Goal: Task Accomplishment & Management: Manage account settings

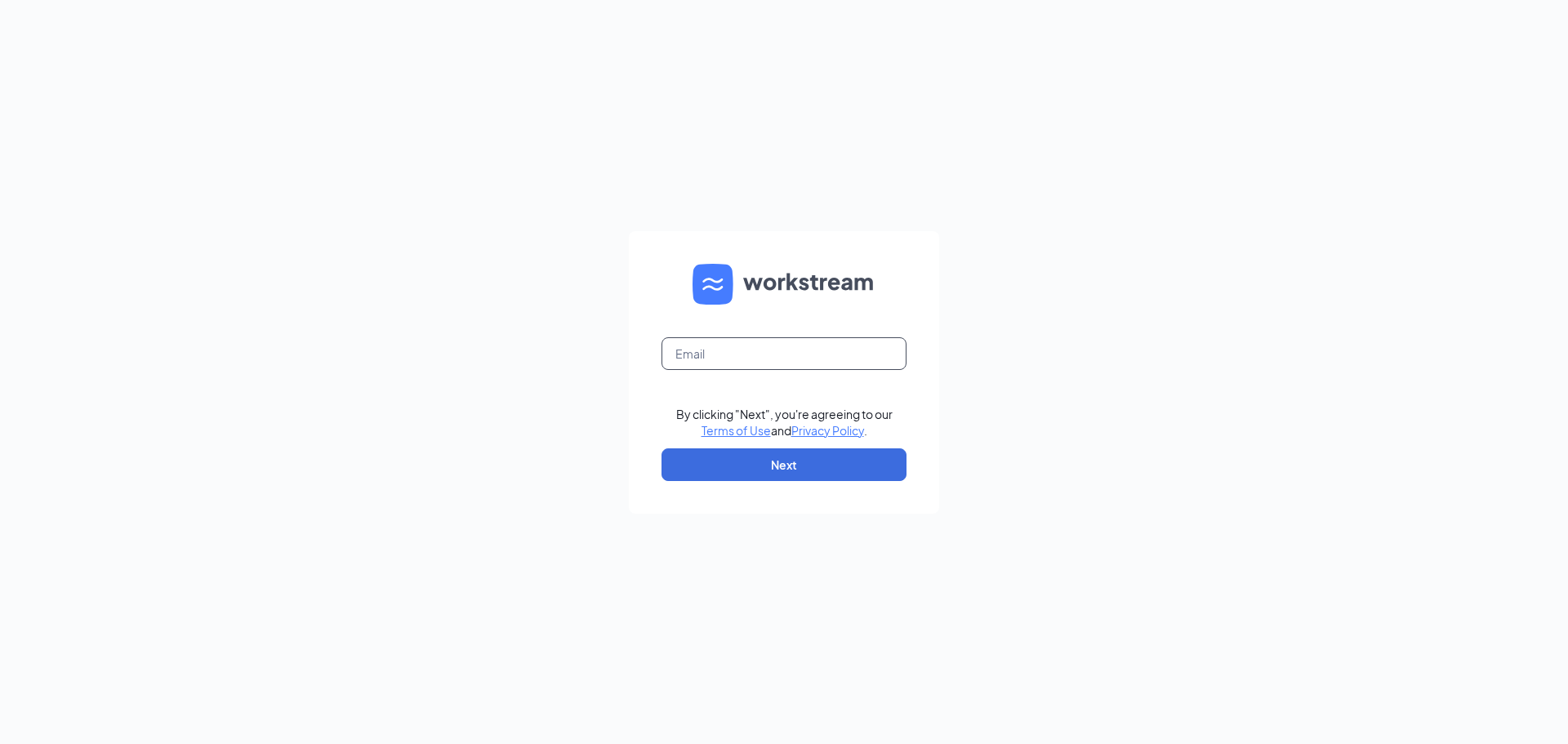
click at [800, 349] on input "text" at bounding box center [784, 354] width 245 height 33
type input "[EMAIL_ADDRESS][DOMAIN_NAME]"
click at [841, 463] on button "Next" at bounding box center [784, 465] width 245 height 33
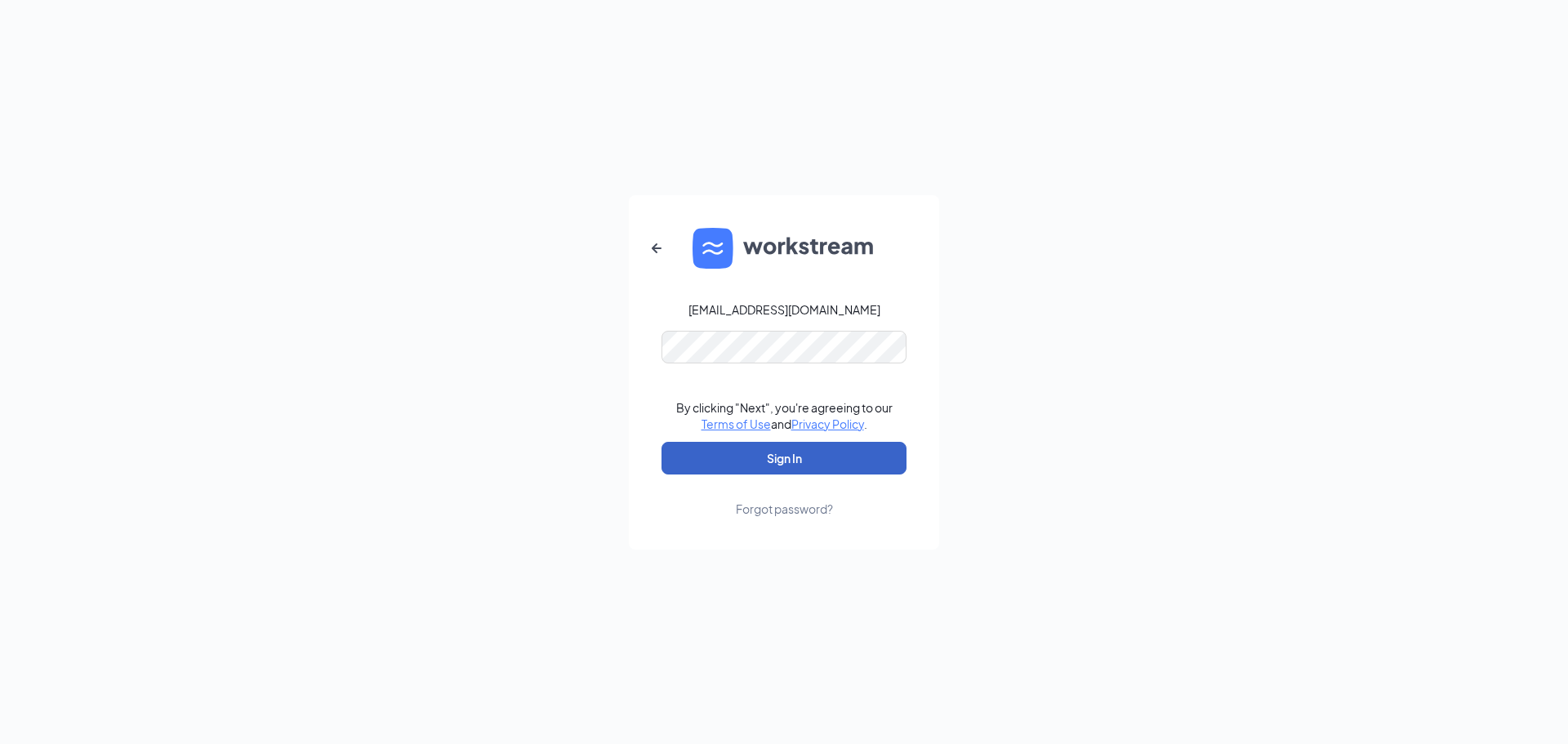
click at [861, 463] on button "Sign In" at bounding box center [784, 458] width 245 height 33
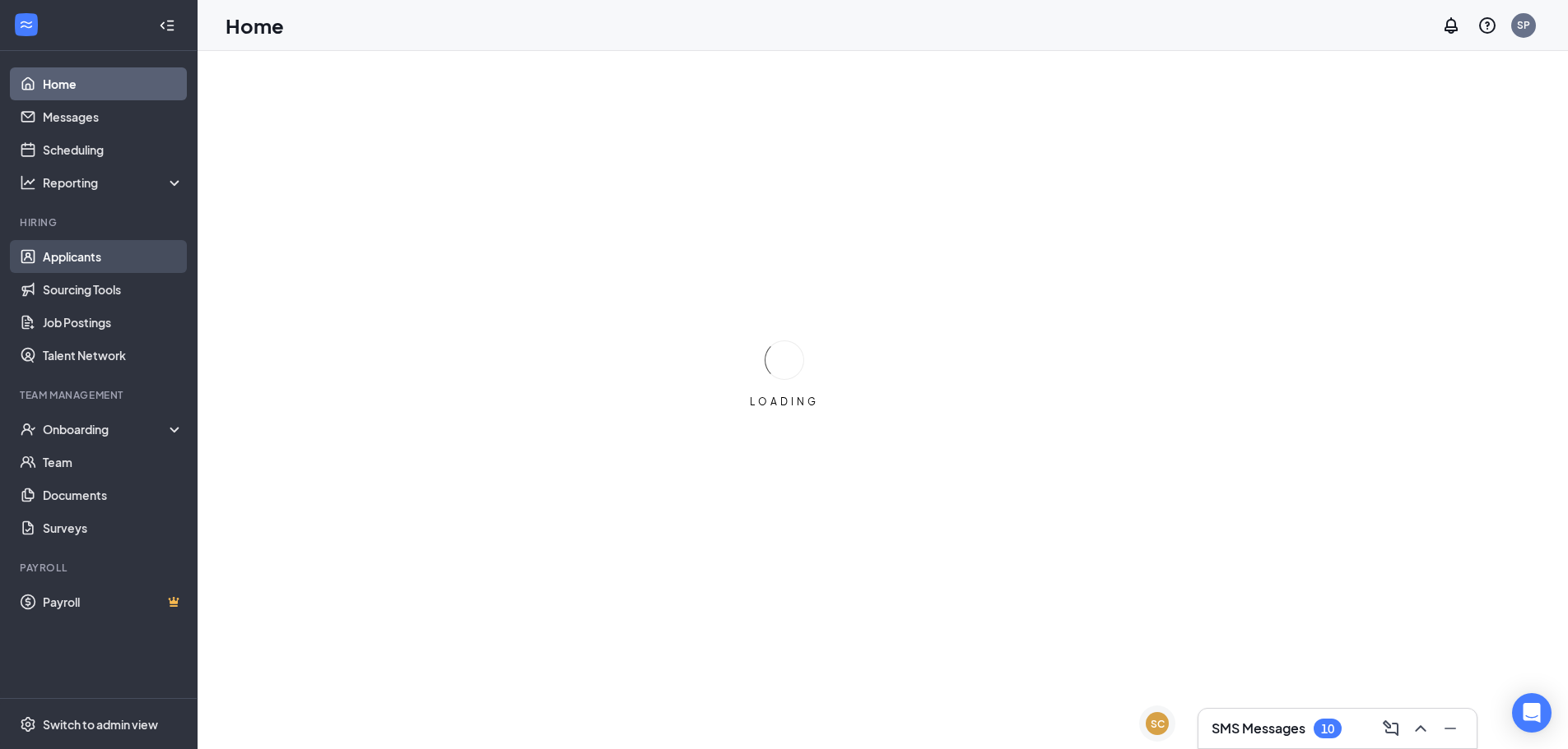
click at [106, 245] on link "Applicants" at bounding box center [113, 256] width 141 height 33
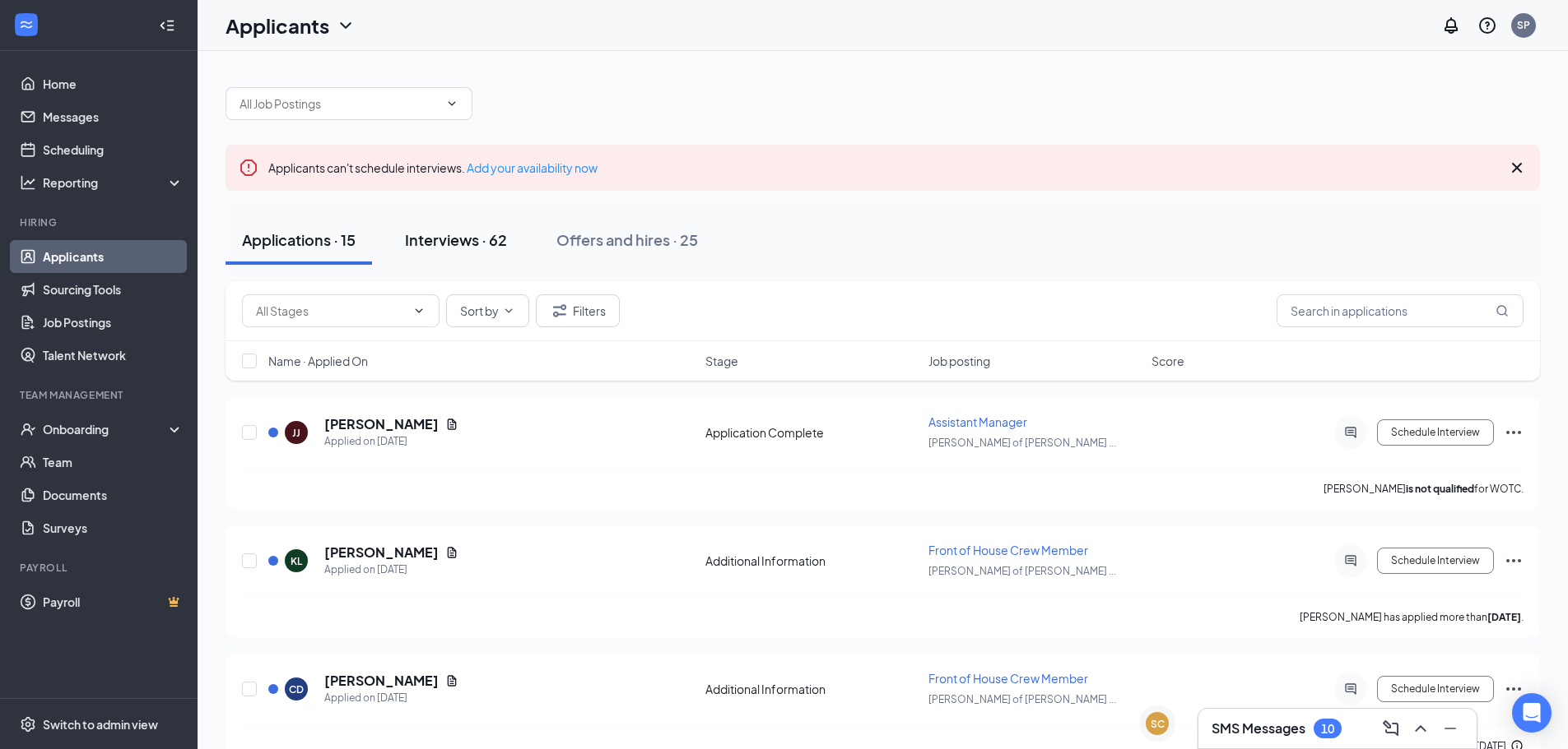
click at [460, 245] on div "Interviews · 62" at bounding box center [456, 239] width 102 height 20
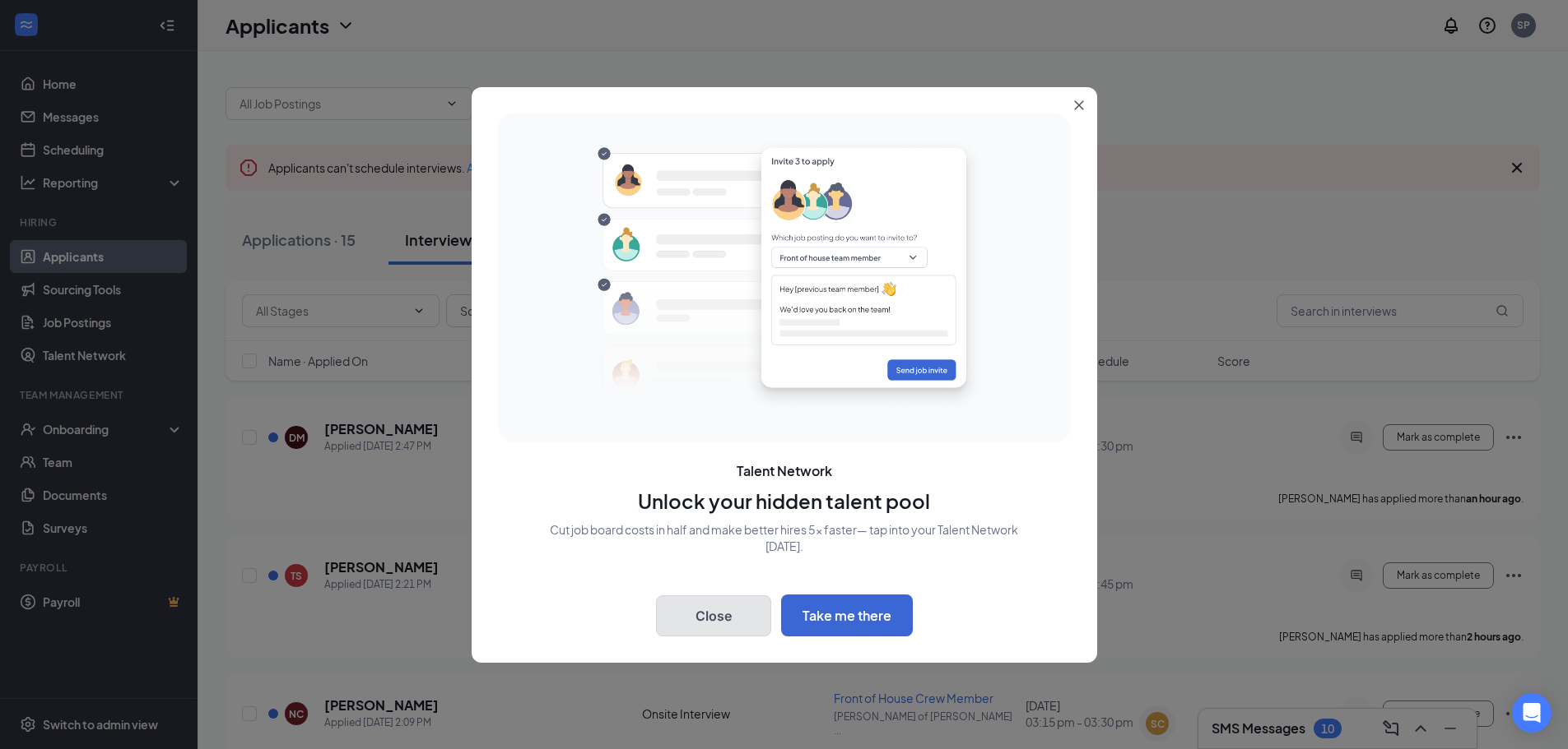
click at [751, 618] on button "Close" at bounding box center [714, 616] width 116 height 41
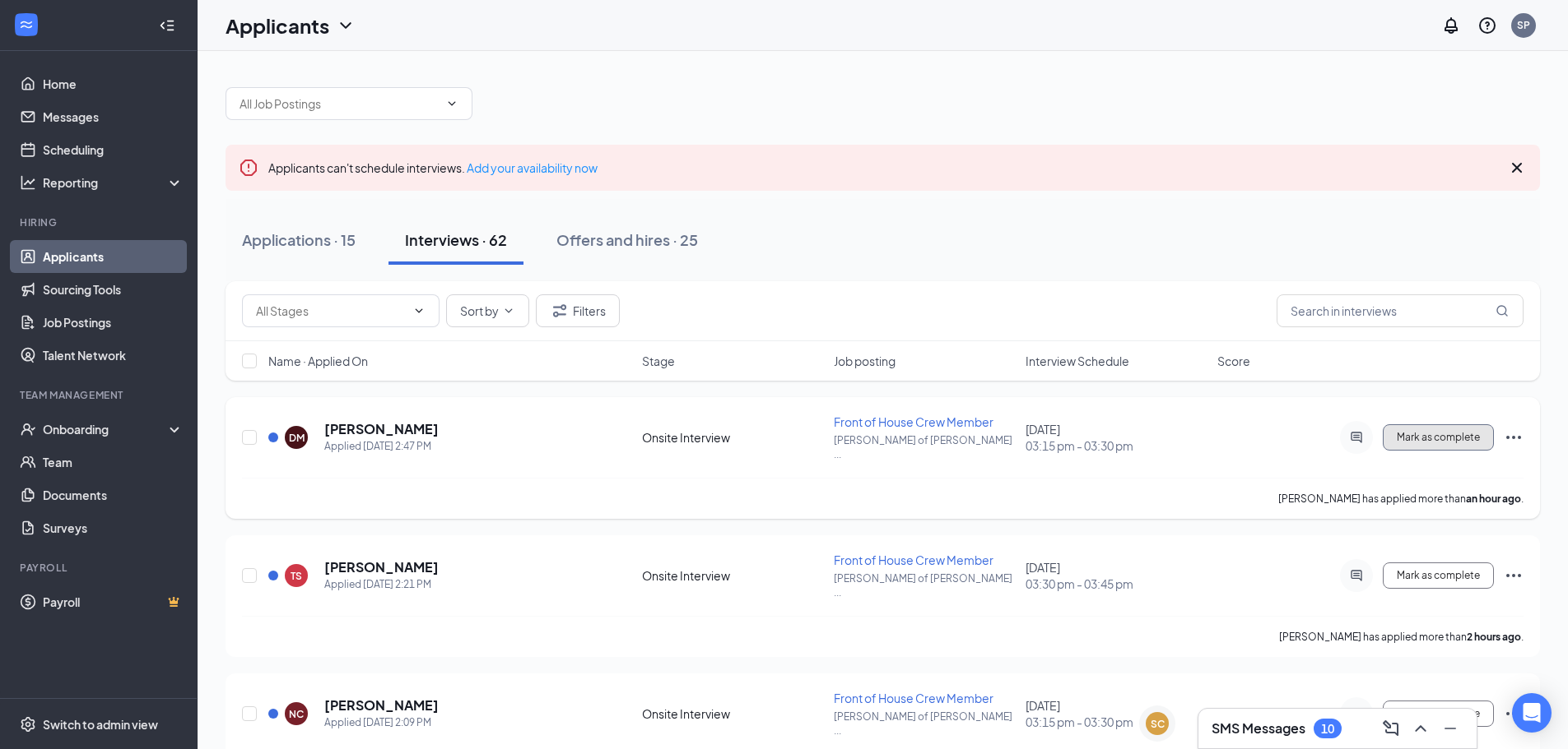
click at [1426, 432] on span "Mark as complete" at bounding box center [1438, 438] width 83 height 12
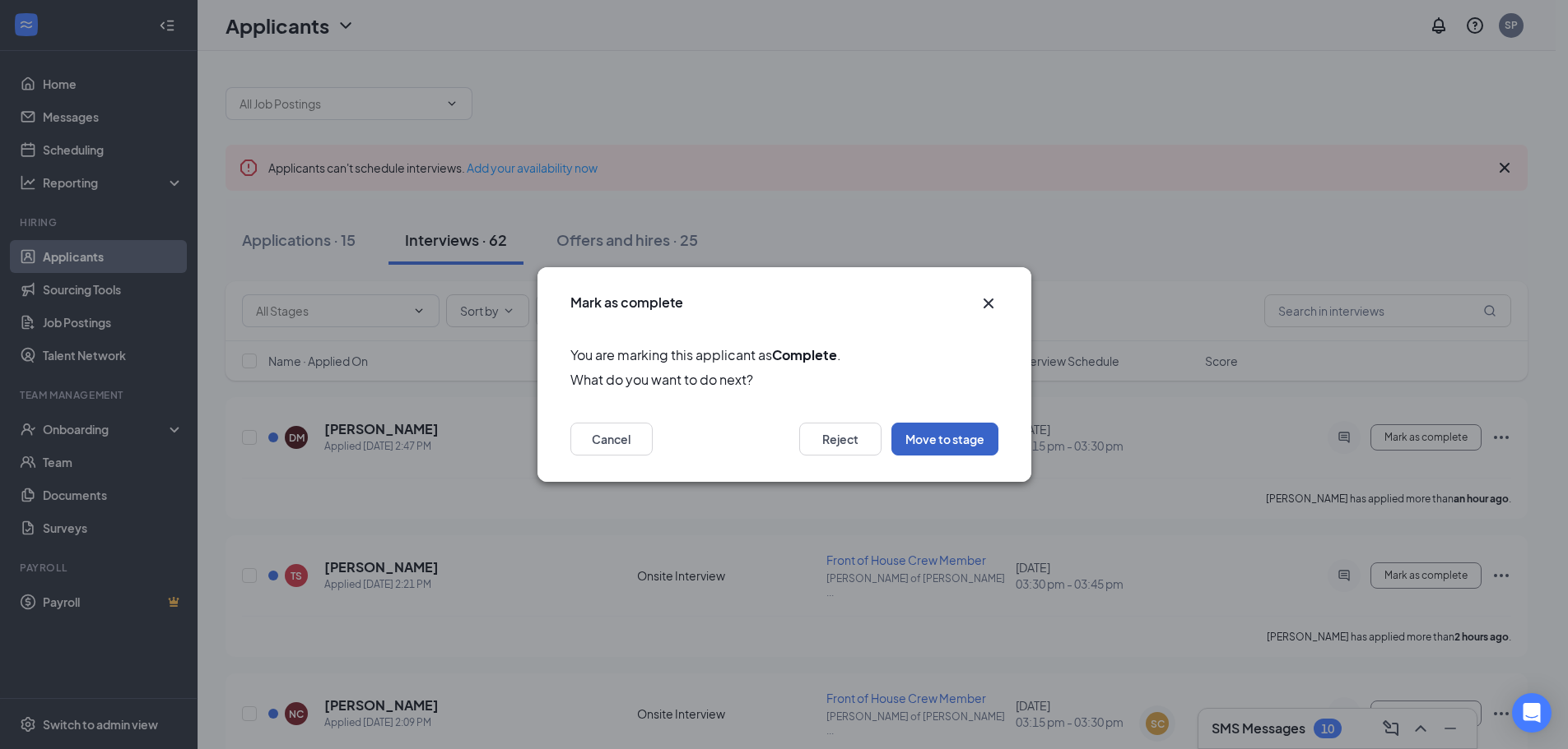
click at [935, 436] on button "Move to stage" at bounding box center [944, 439] width 107 height 33
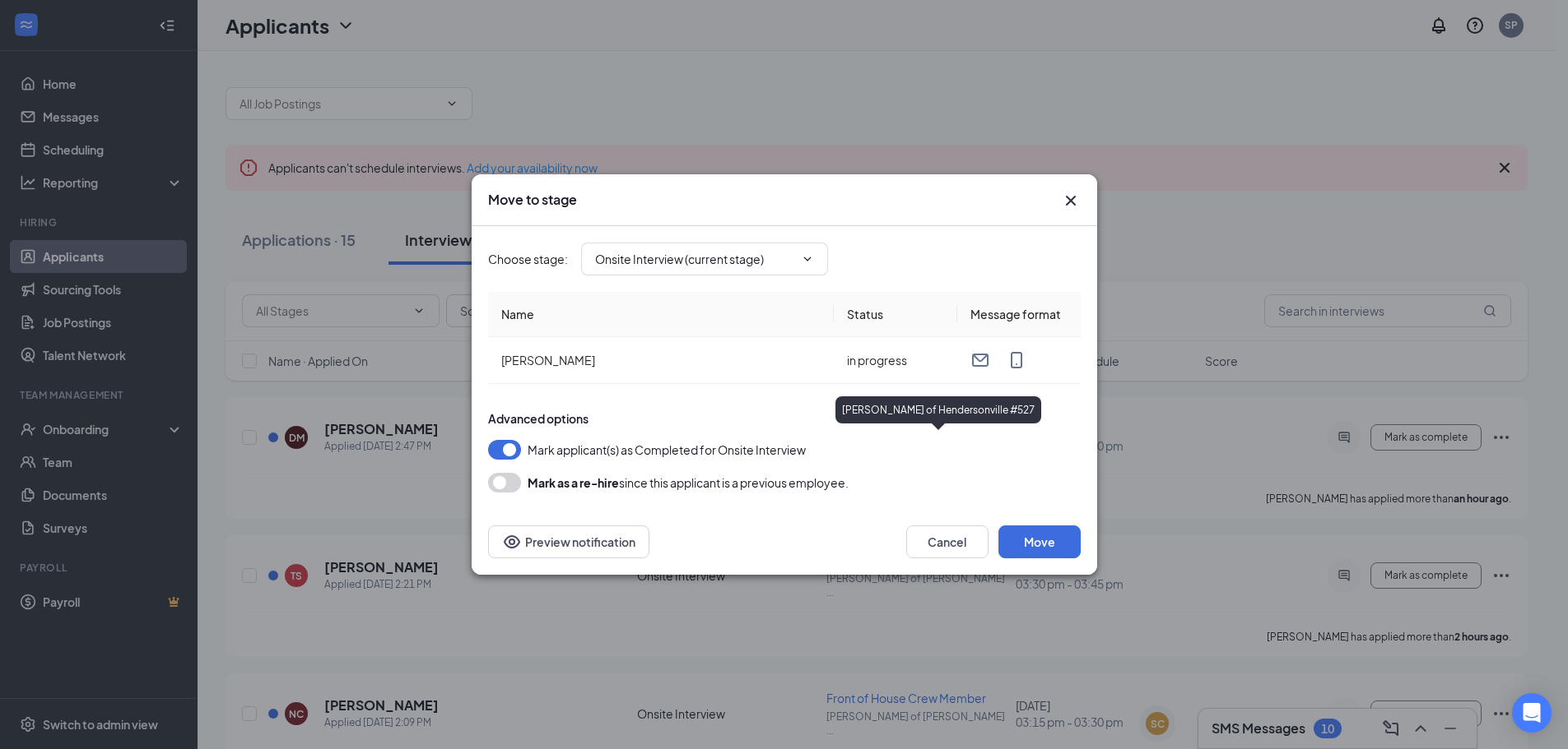
type input "Hiring Complete (final stage)"
click at [1028, 535] on button "Move" at bounding box center [1038, 542] width 82 height 33
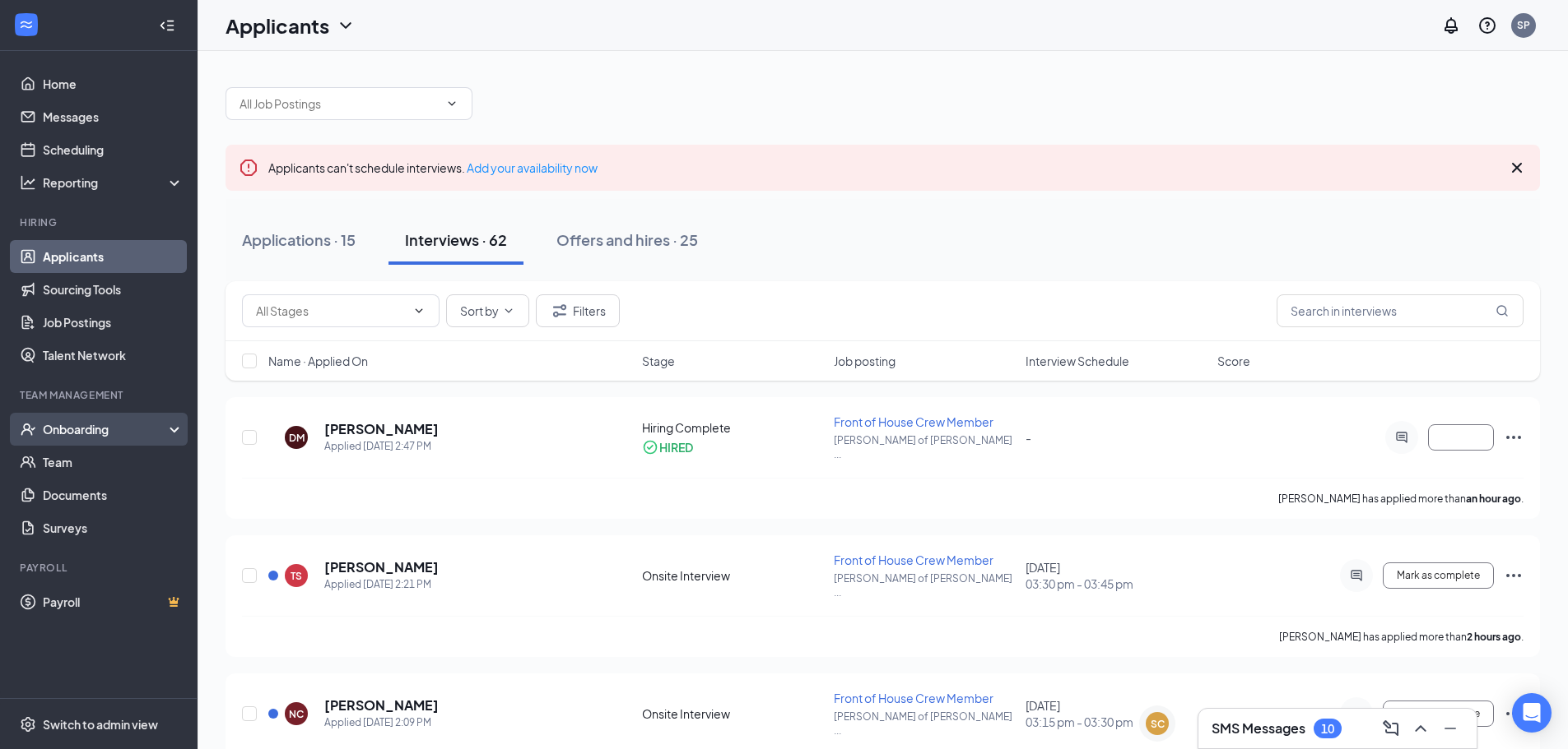
click at [101, 426] on div "Onboarding" at bounding box center [106, 428] width 127 height 16
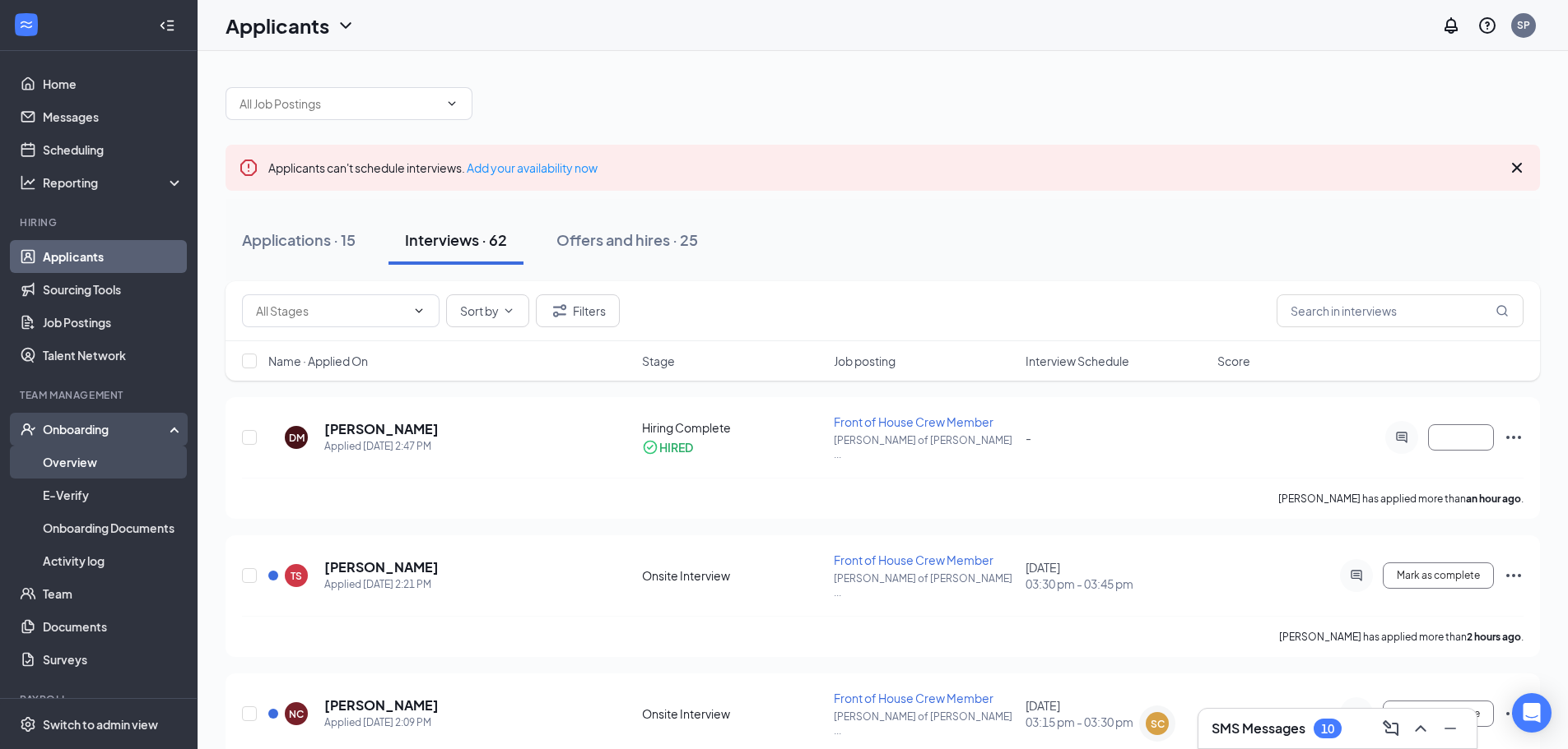
click at [97, 473] on link "Overview" at bounding box center [113, 462] width 141 height 33
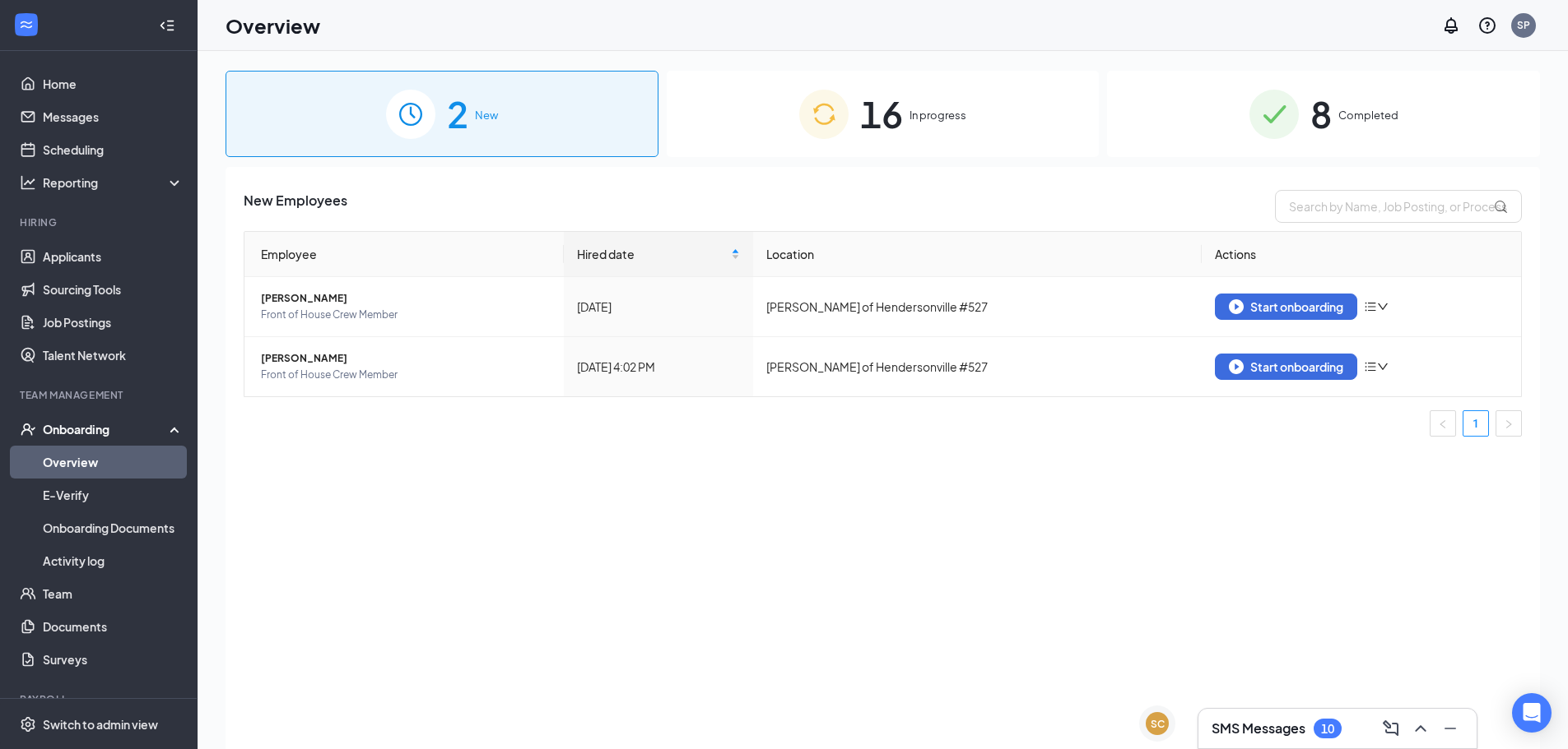
click at [869, 105] on span "16" at bounding box center [881, 114] width 42 height 57
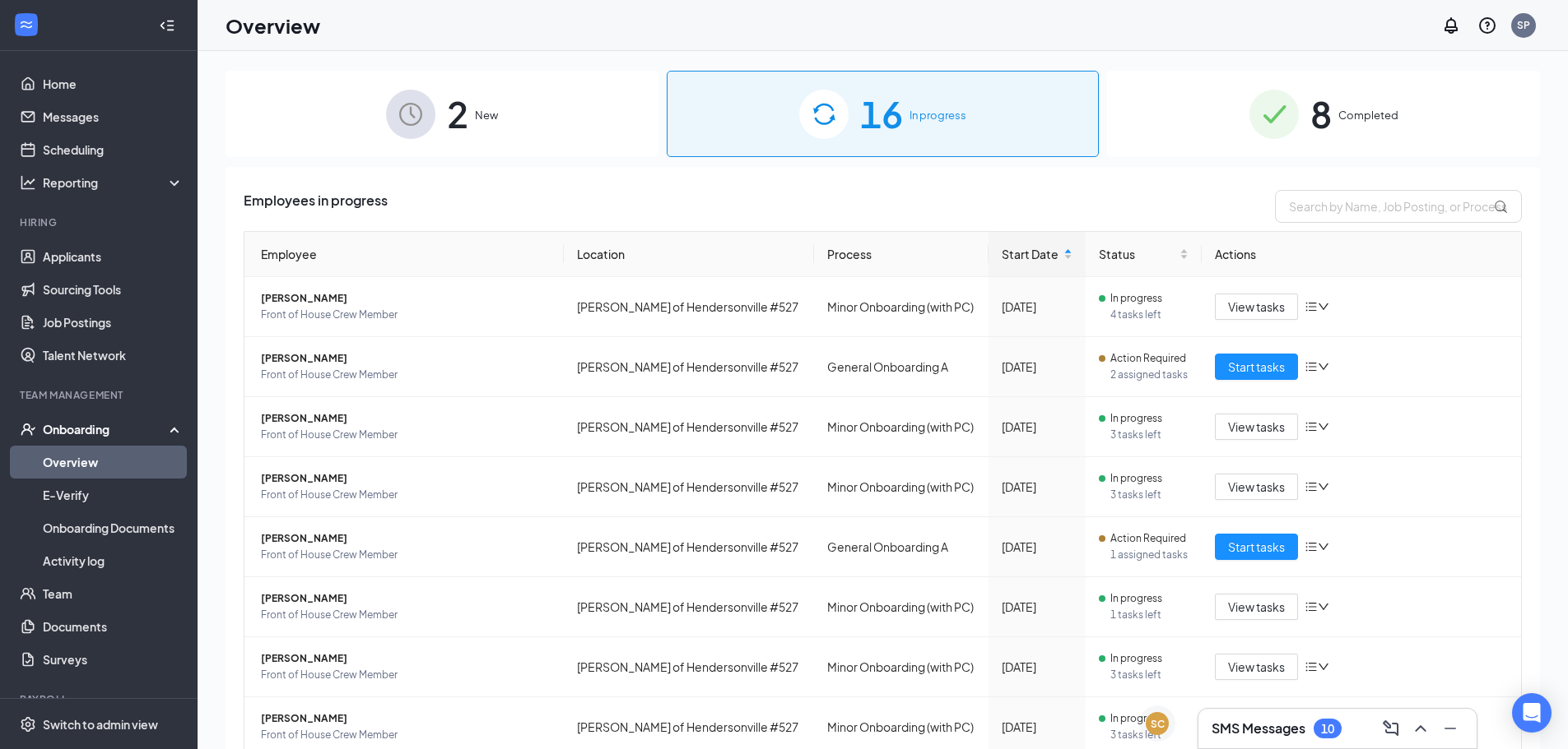
click at [502, 129] on div "2 New" at bounding box center [441, 114] width 432 height 87
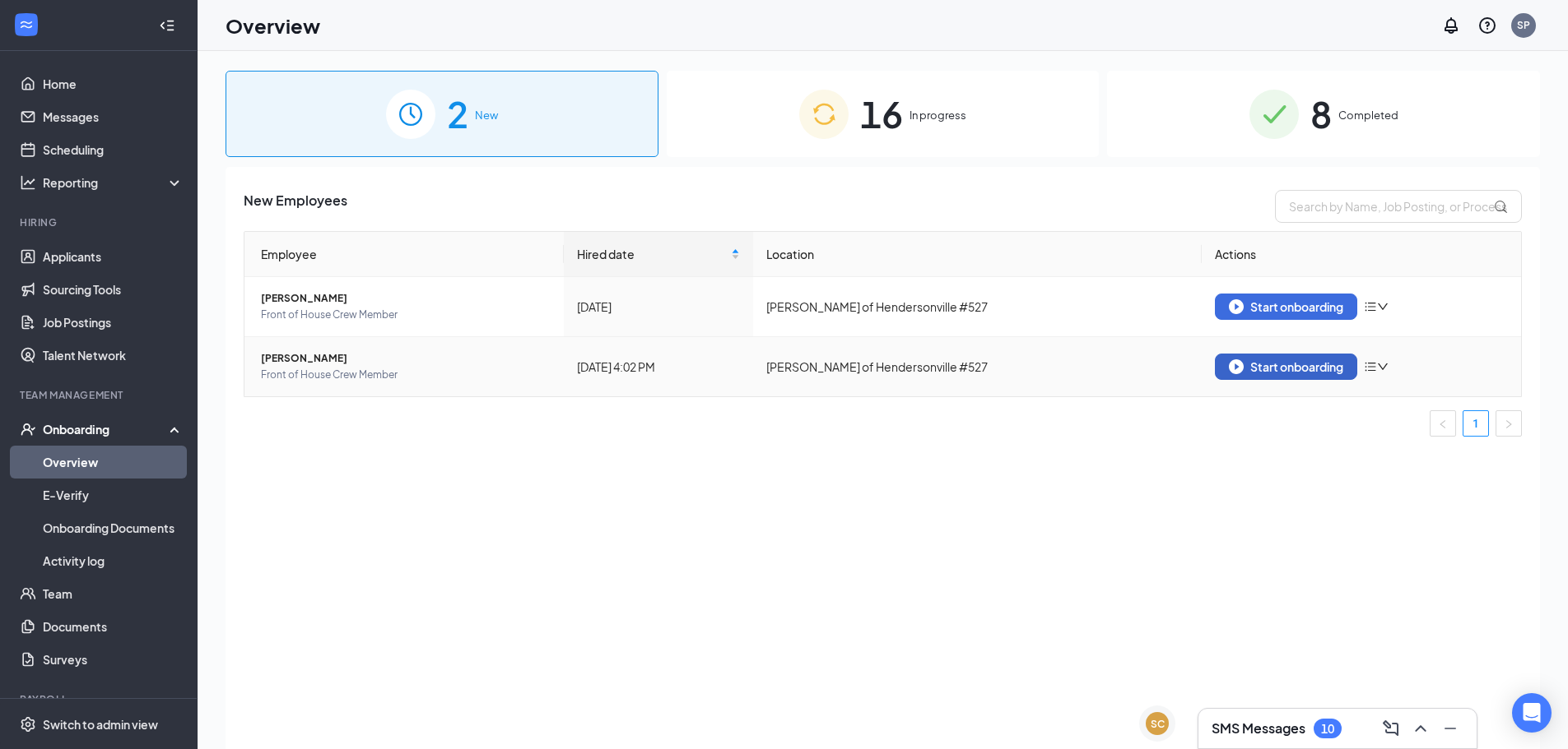
click at [1241, 374] on img "button" at bounding box center [1236, 366] width 14 height 14
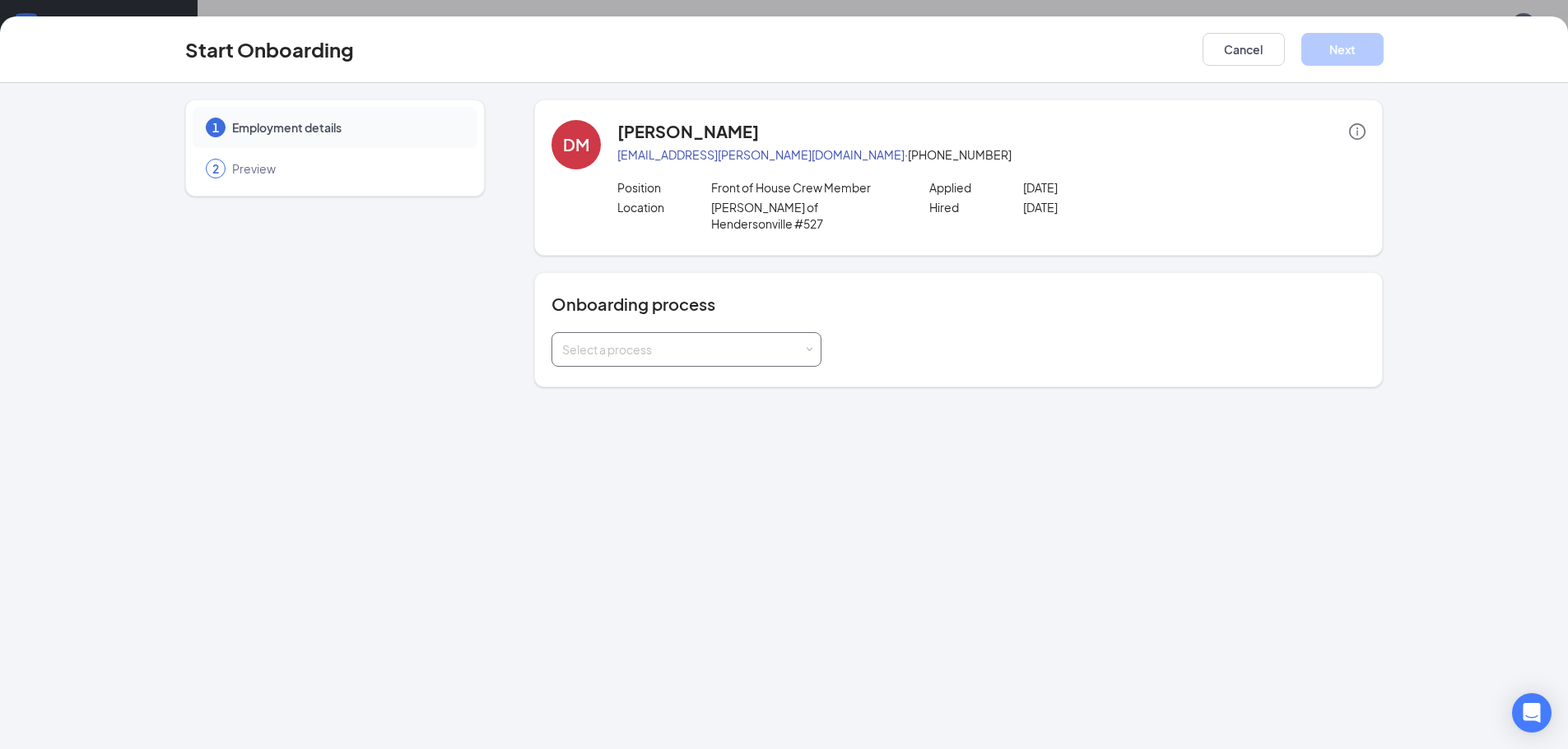
click at [666, 342] on div "Select a process" at bounding box center [683, 349] width 241 height 16
click at [685, 364] on li "General Onboarding A" at bounding box center [686, 368] width 270 height 30
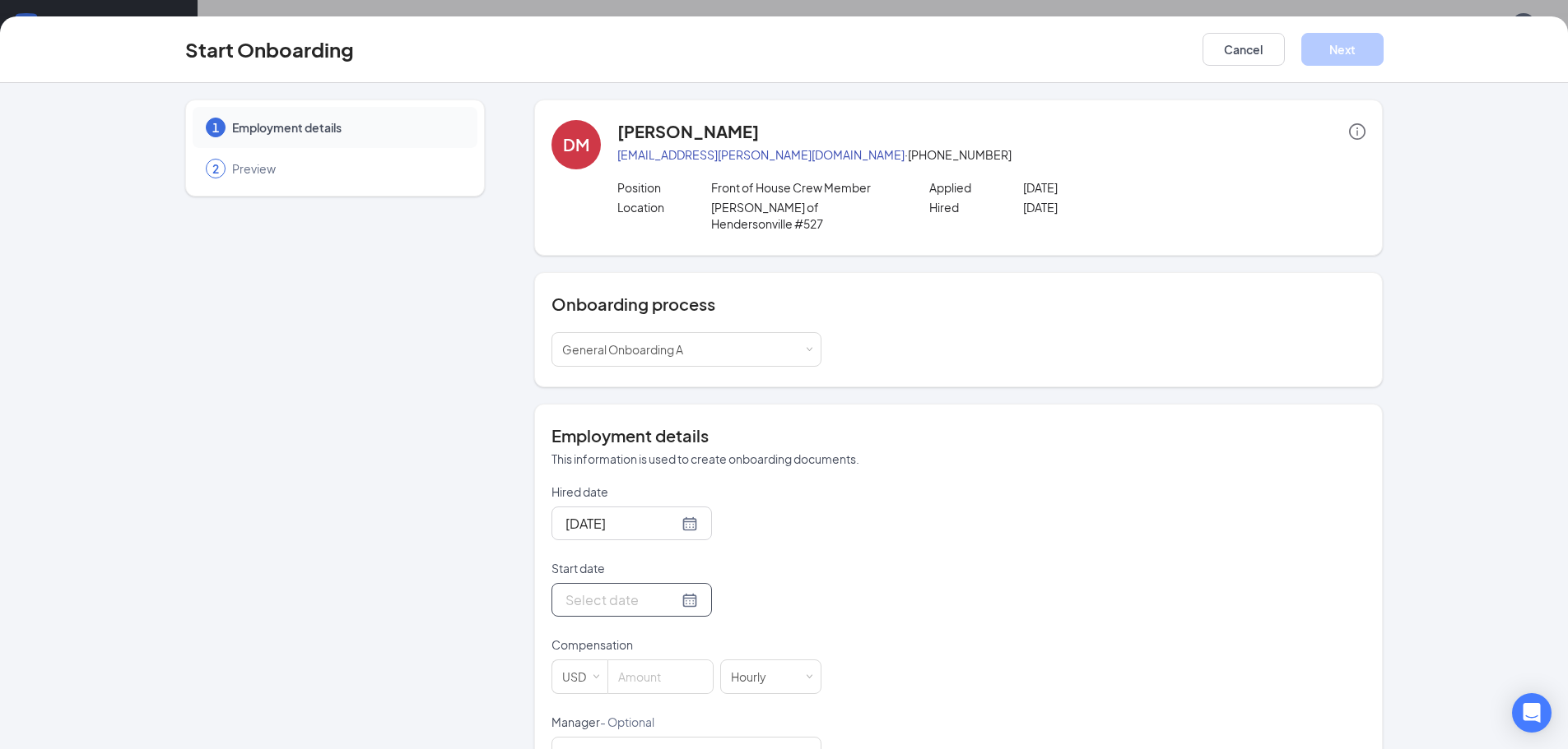
click at [671, 590] on div at bounding box center [632, 600] width 133 height 20
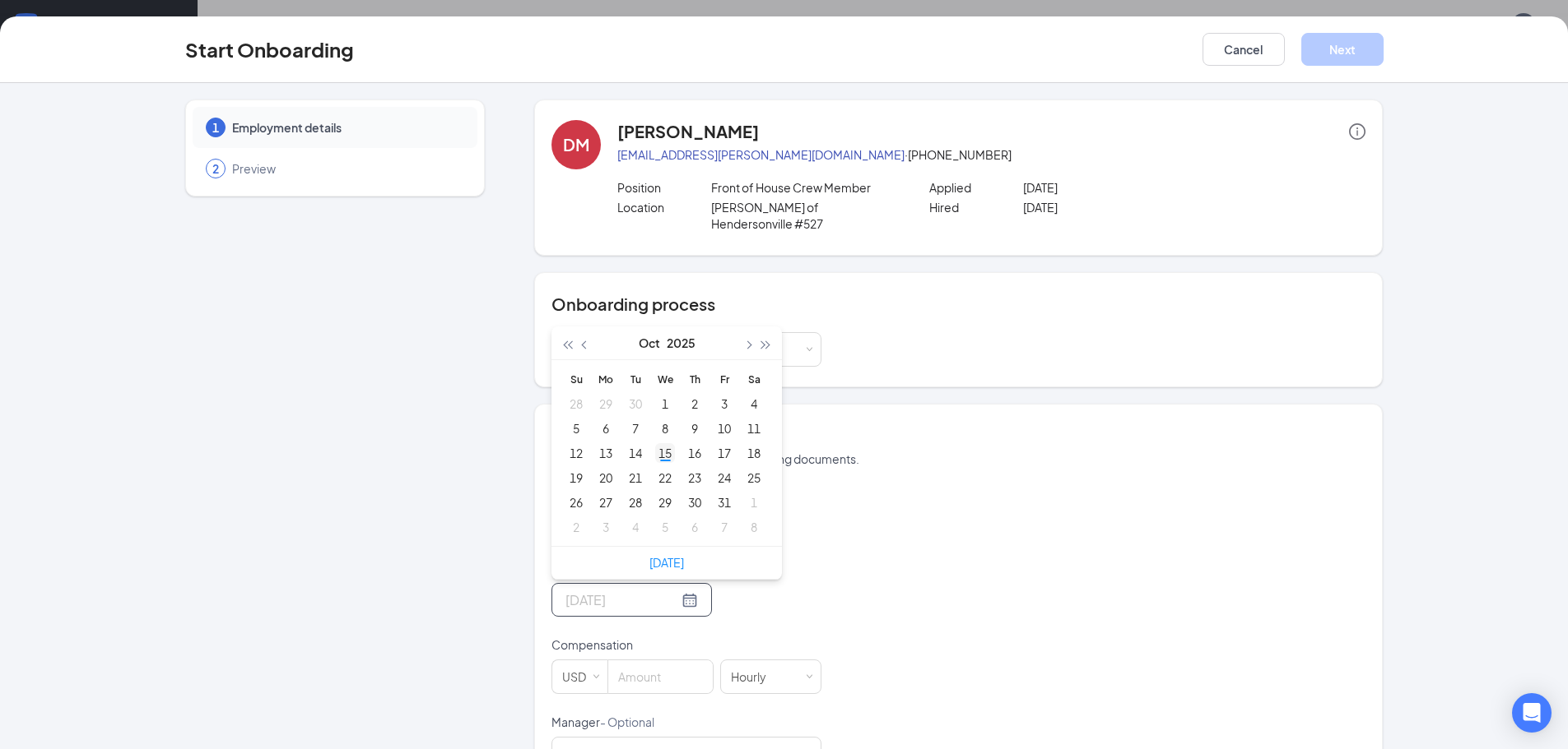
type input "[DATE]"
click at [659, 444] on div "15" at bounding box center [665, 453] width 20 height 20
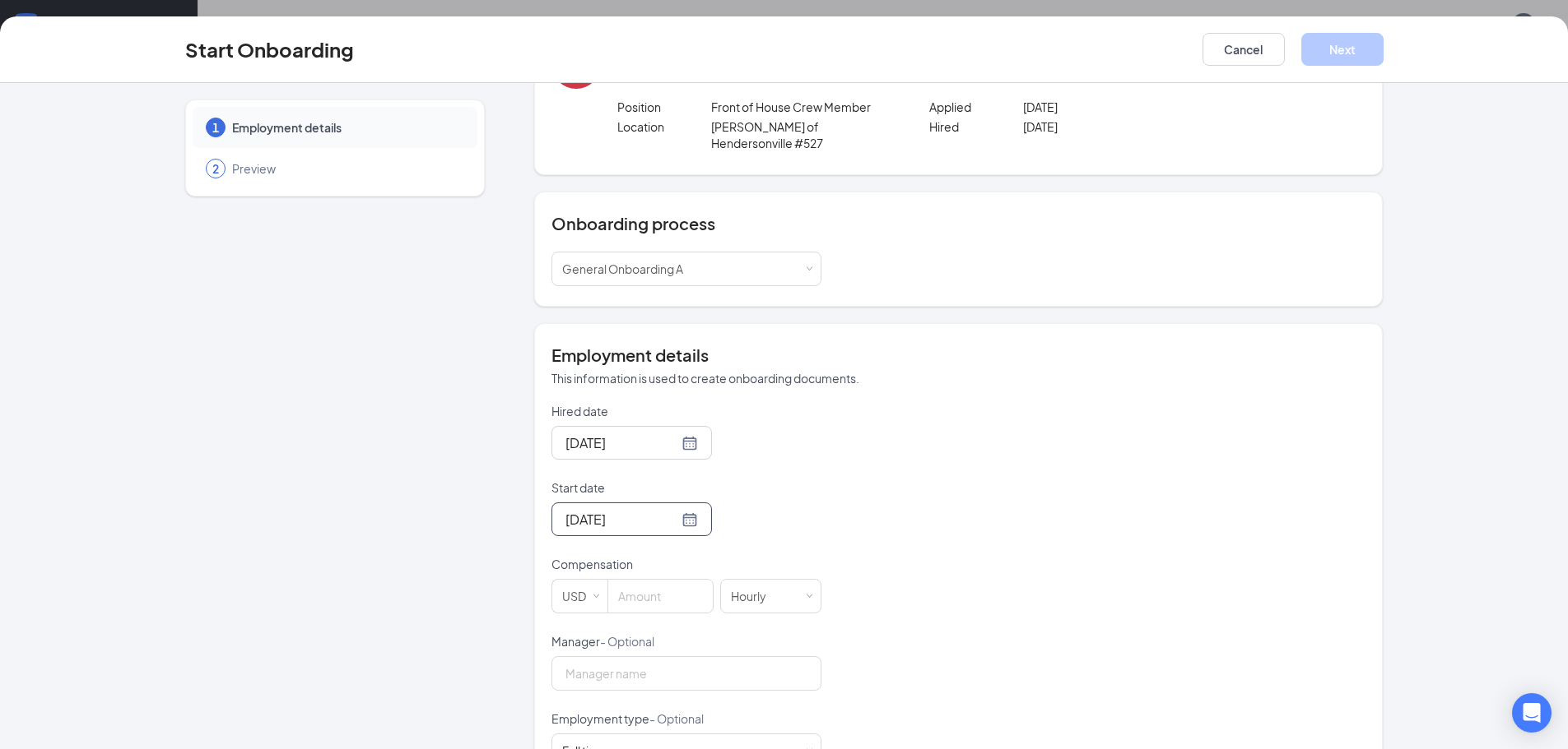
scroll to position [165, 0]
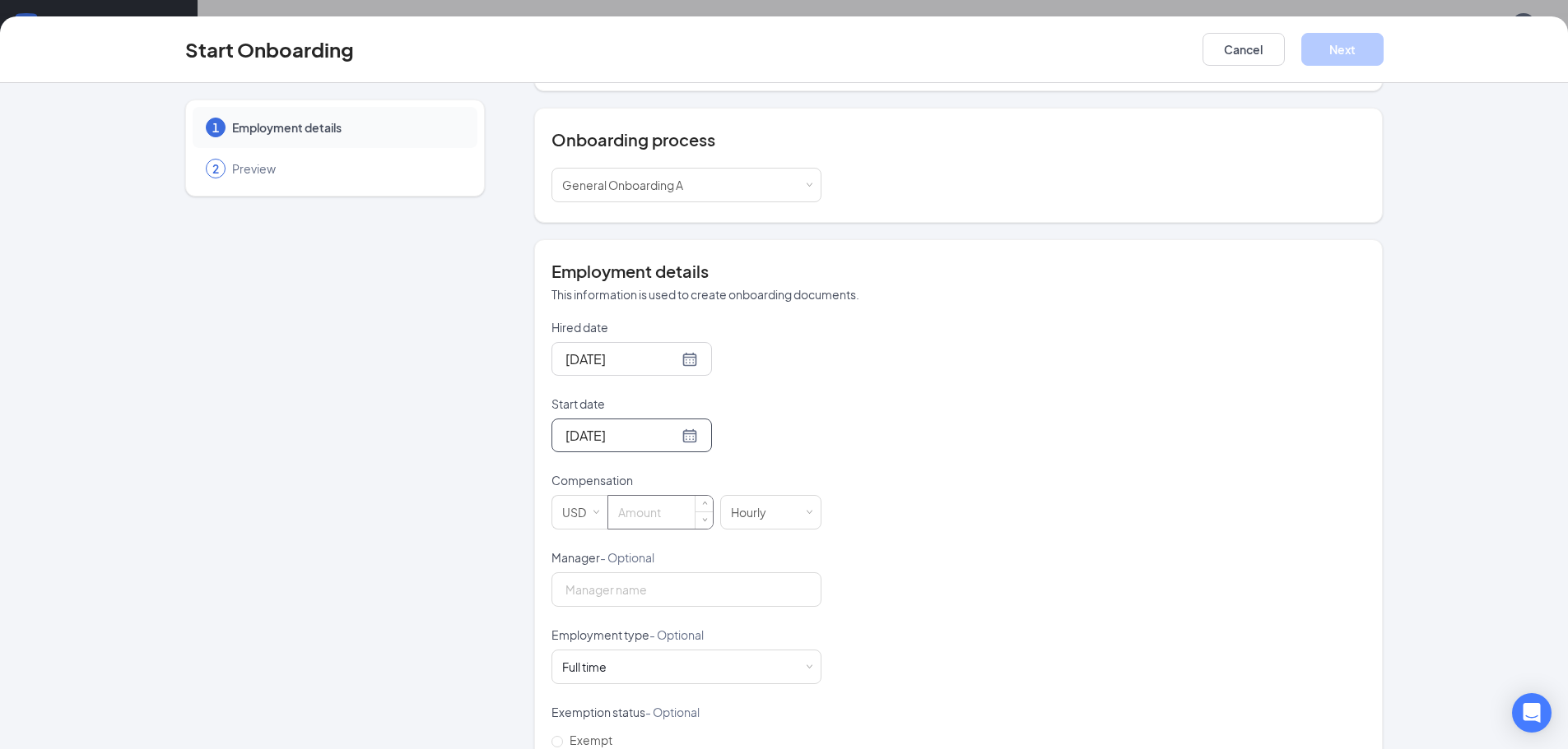
click at [651, 496] on input at bounding box center [660, 512] width 105 height 33
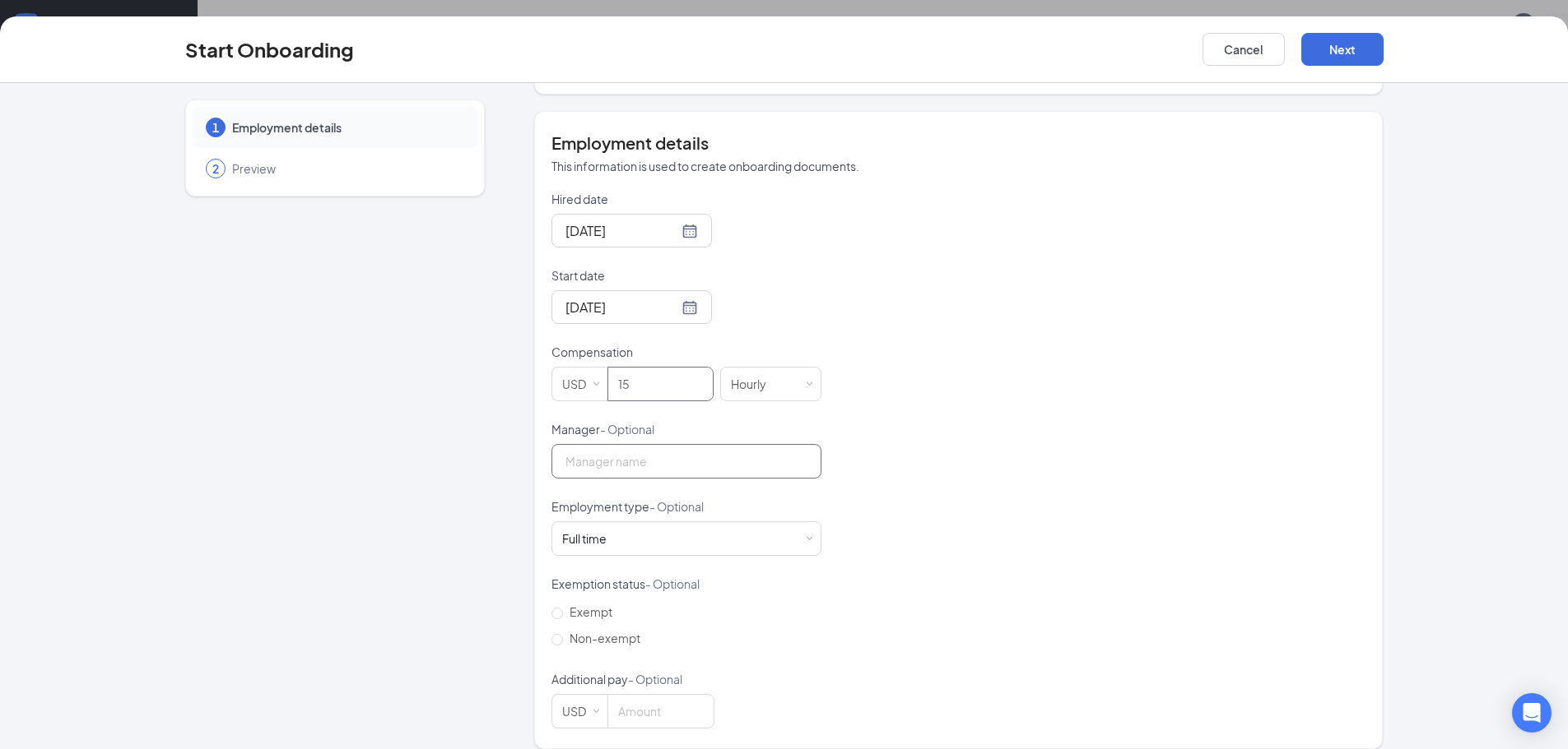
type input "15"
click at [685, 444] on input "Manager - Optional" at bounding box center [686, 461] width 270 height 35
type input "[PERSON_NAME]"
click at [1358, 42] on button "Next" at bounding box center [1342, 49] width 82 height 33
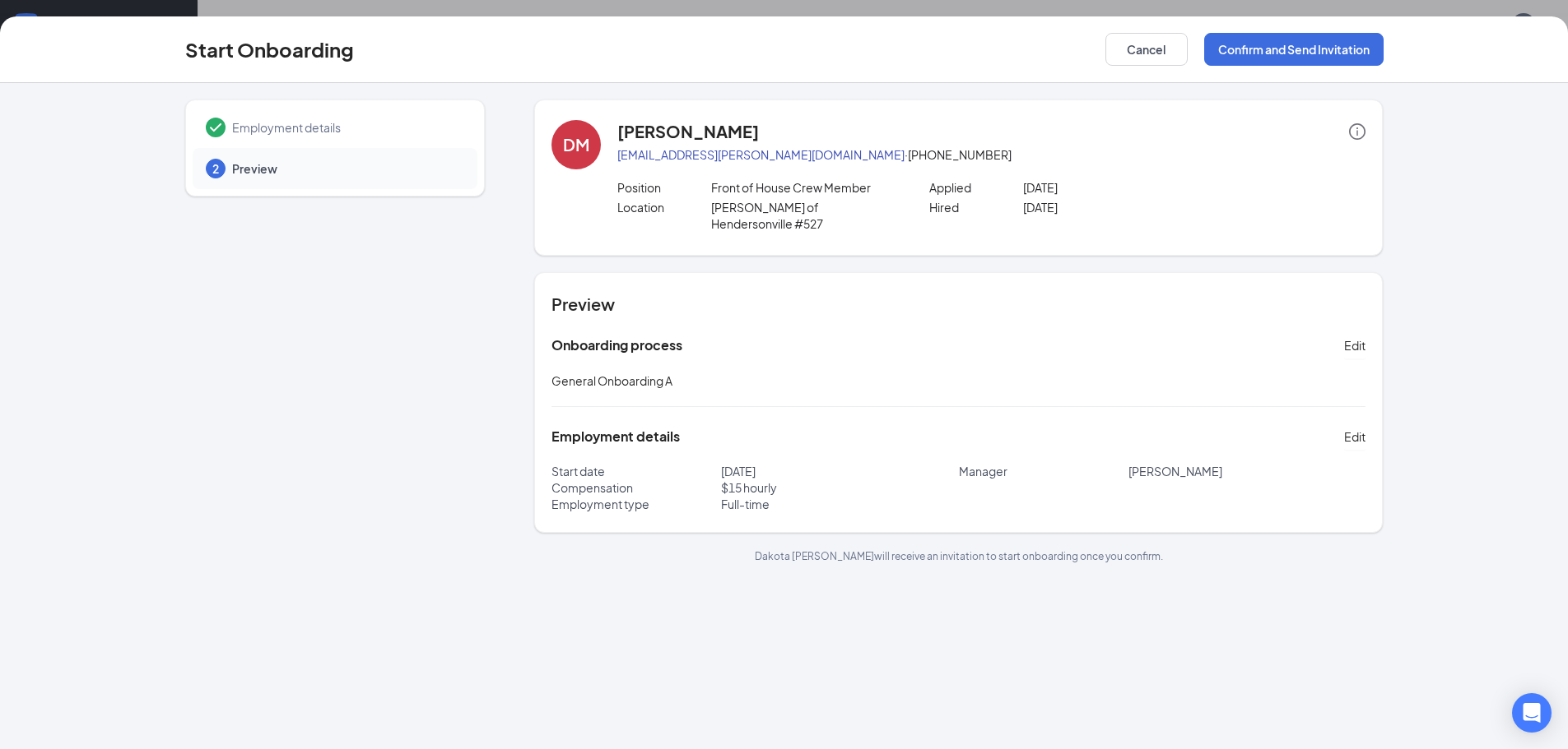
scroll to position [0, 0]
click at [1325, 51] on button "Confirm and Send Invitation" at bounding box center [1294, 49] width 179 height 33
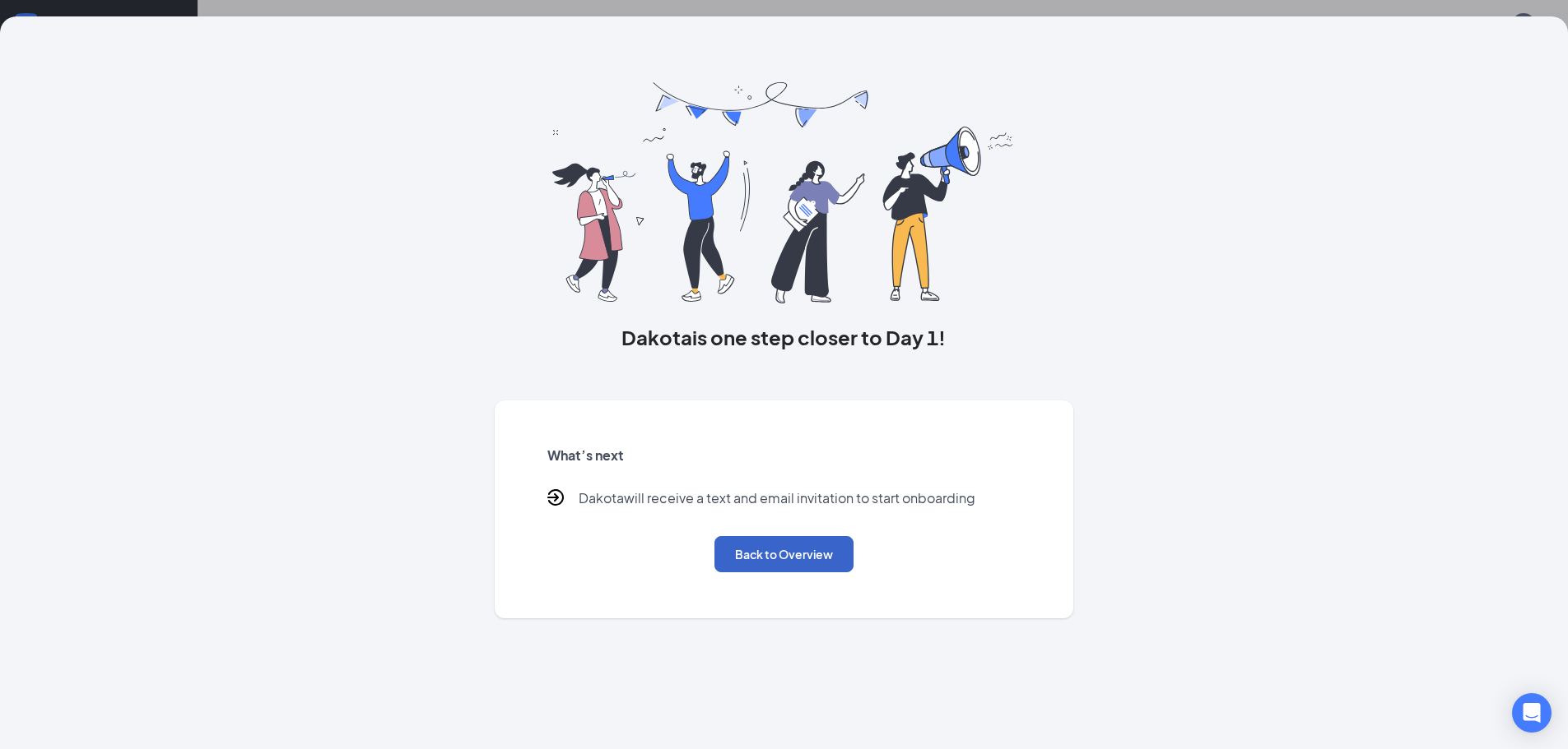
click at [738, 551] on button "Back to Overview" at bounding box center [784, 555] width 139 height 37
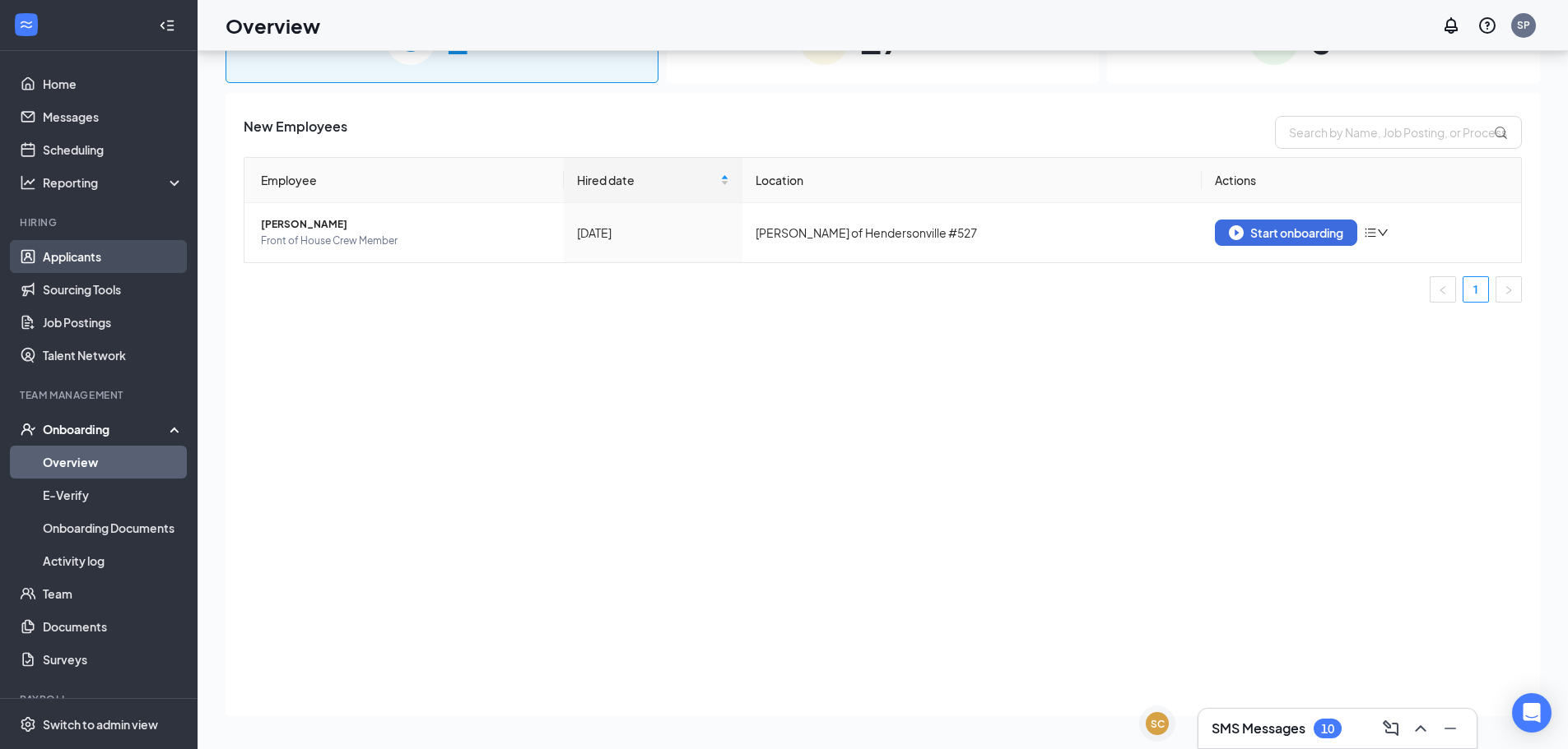
click at [65, 261] on link "Applicants" at bounding box center [113, 256] width 141 height 33
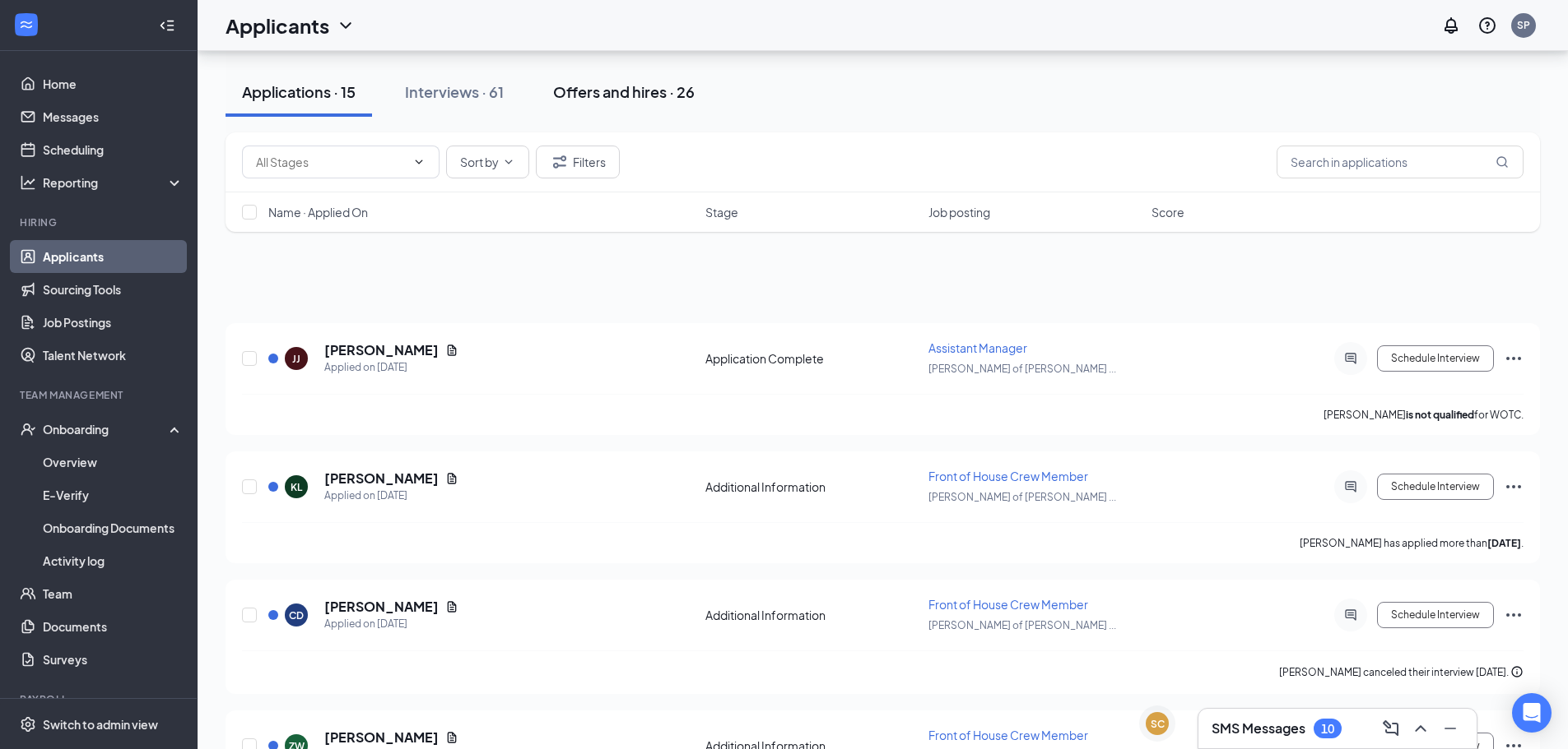
click at [629, 90] on div "Offers and hires · 26" at bounding box center [623, 91] width 142 height 20
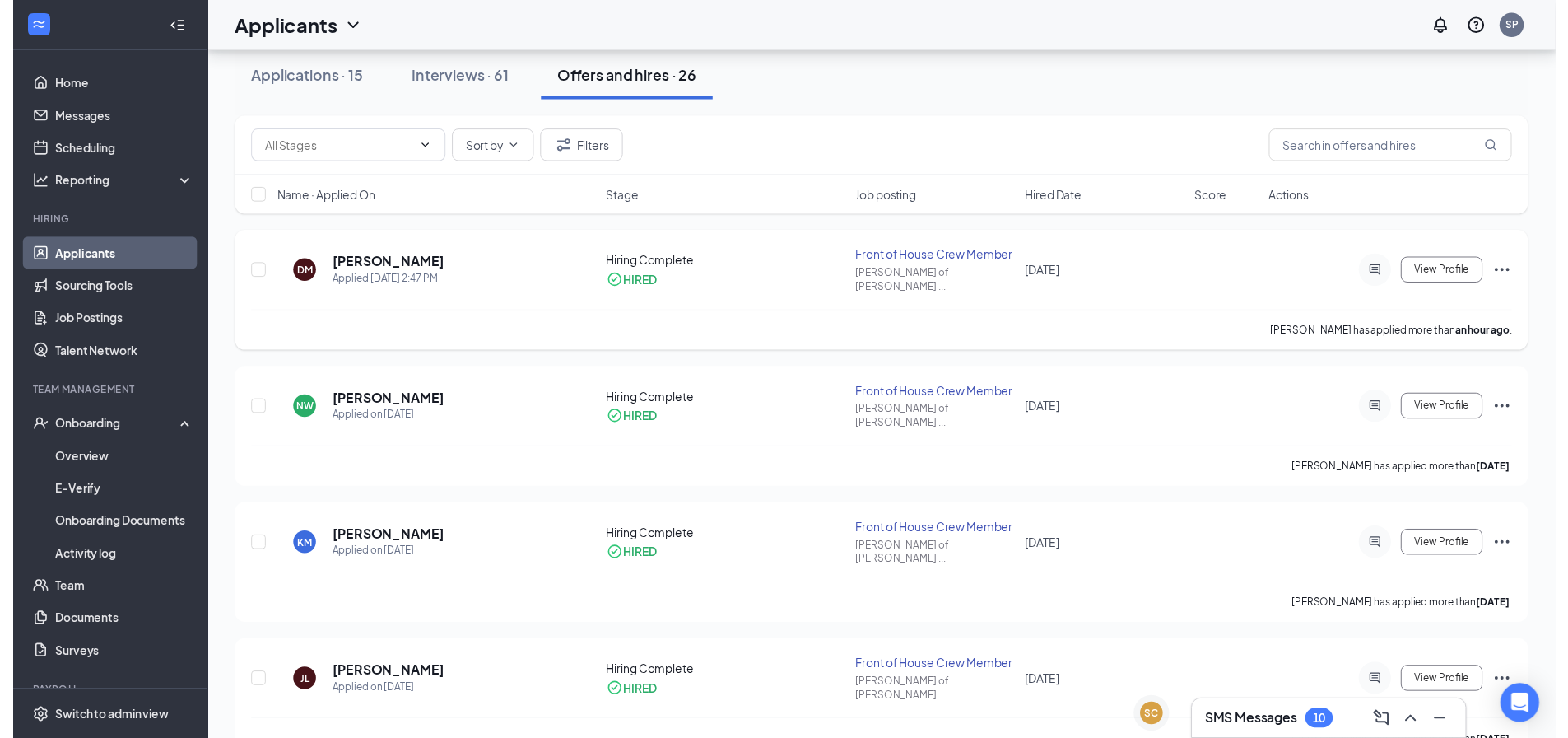
scroll to position [165, 0]
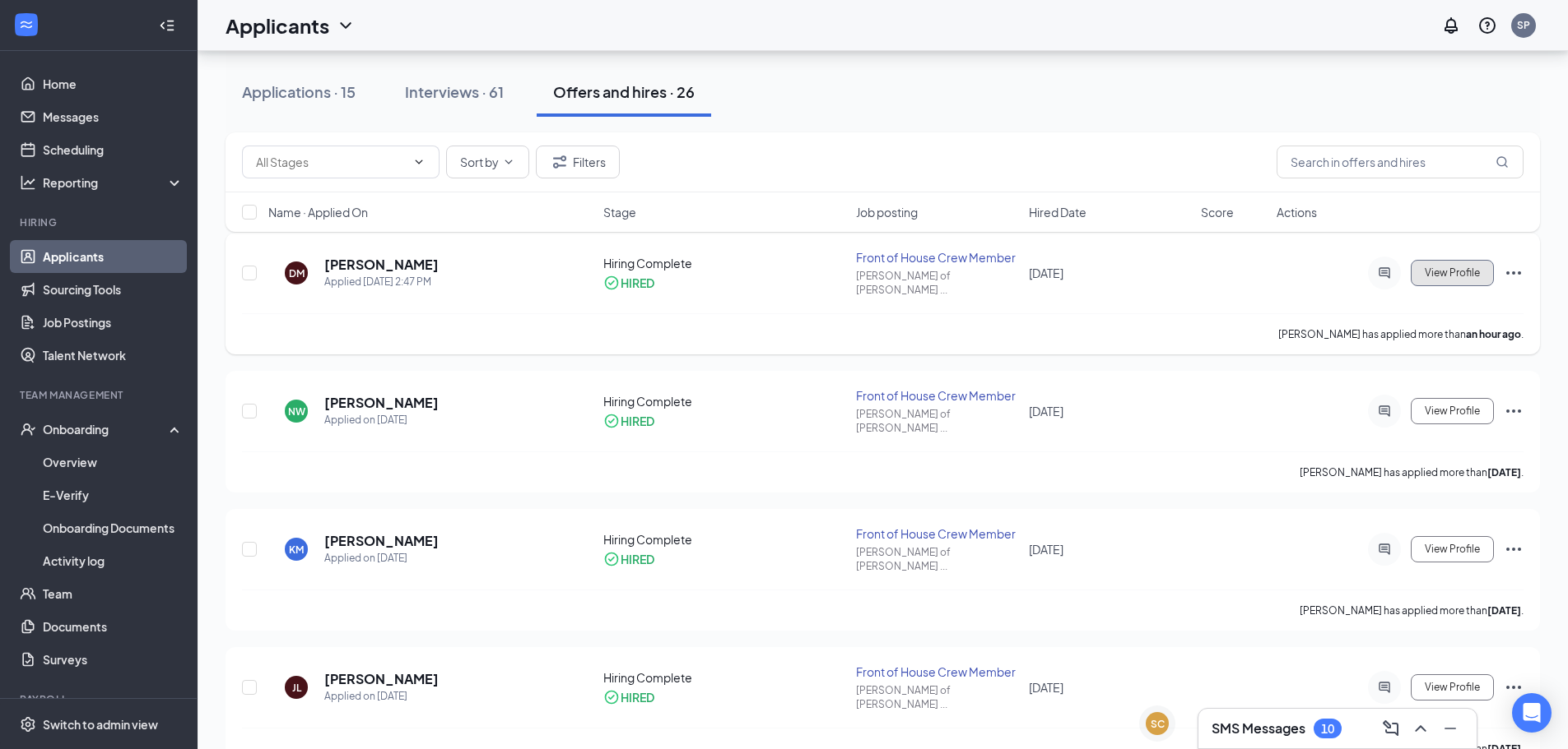
click at [1450, 268] on span "View Profile" at bounding box center [1451, 273] width 55 height 12
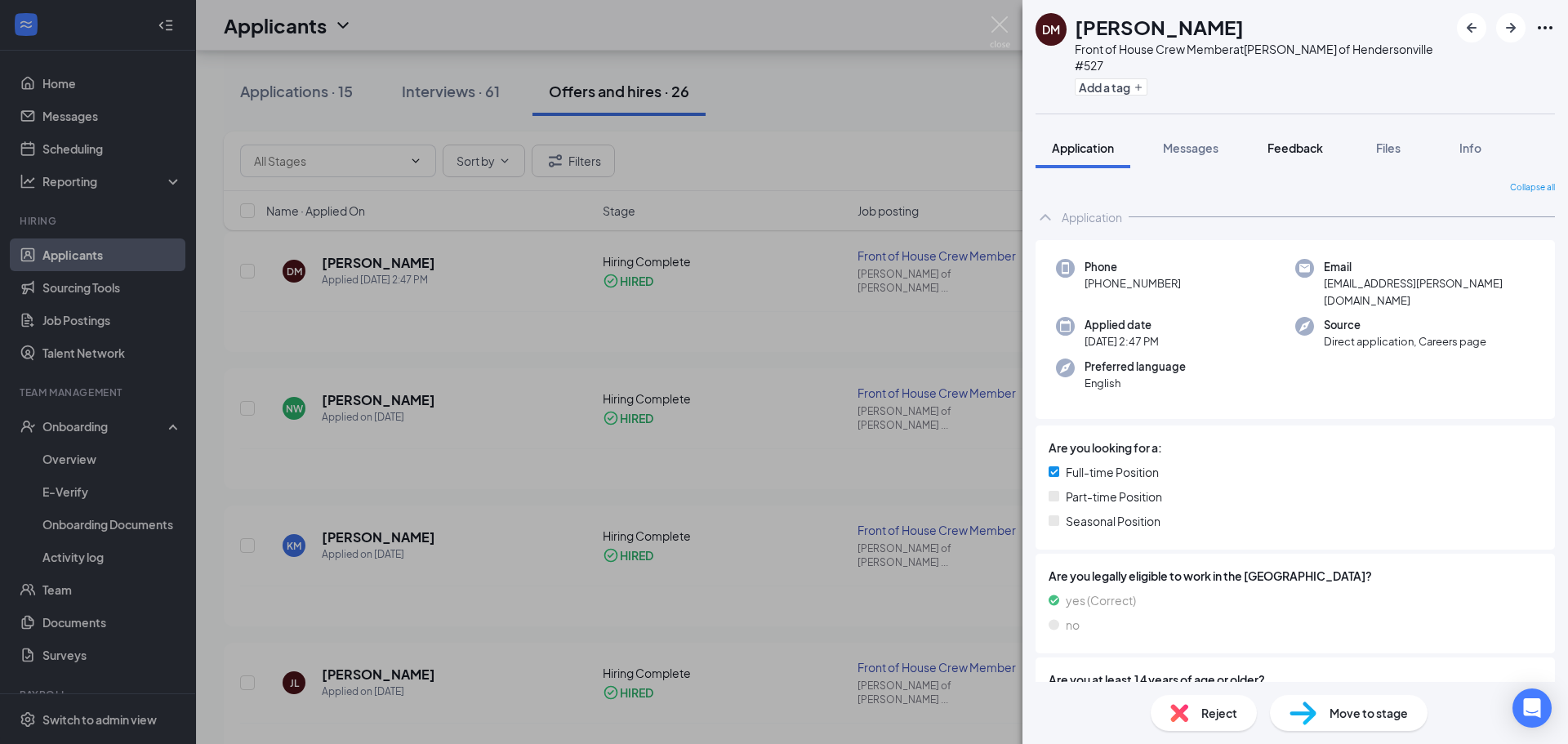
click at [1290, 141] on span "Feedback" at bounding box center [1296, 147] width 55 height 14
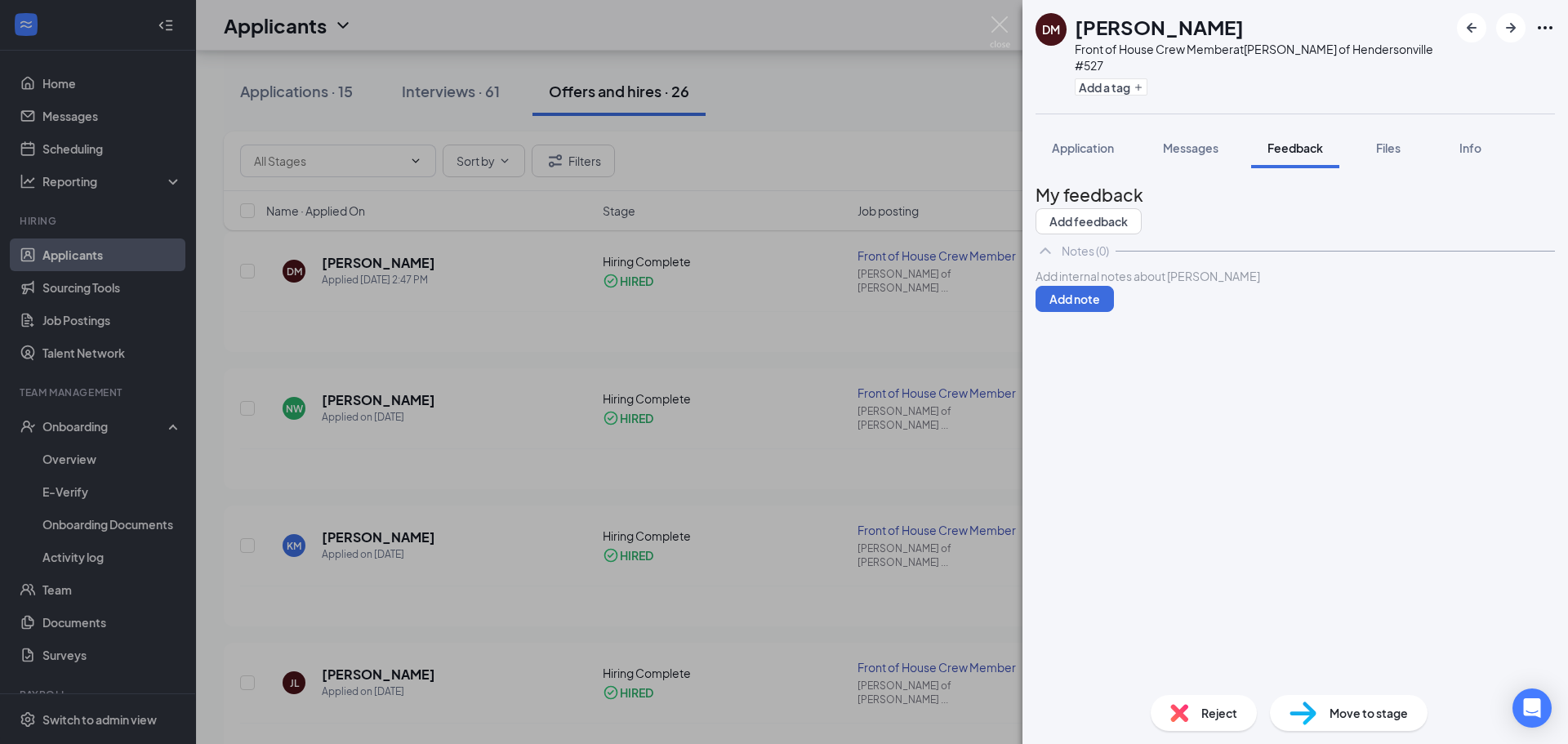
click at [1144, 296] on div "Add internal notes about [PERSON_NAME] Add note" at bounding box center [1295, 289] width 519 height 45
click at [1137, 312] on div "Add internal notes about [PERSON_NAME] Add note" at bounding box center [1295, 289] width 519 height 45
click at [1147, 285] on div at bounding box center [1296, 276] width 518 height 17
click at [1100, 285] on div "ma" at bounding box center [1296, 276] width 518 height 17
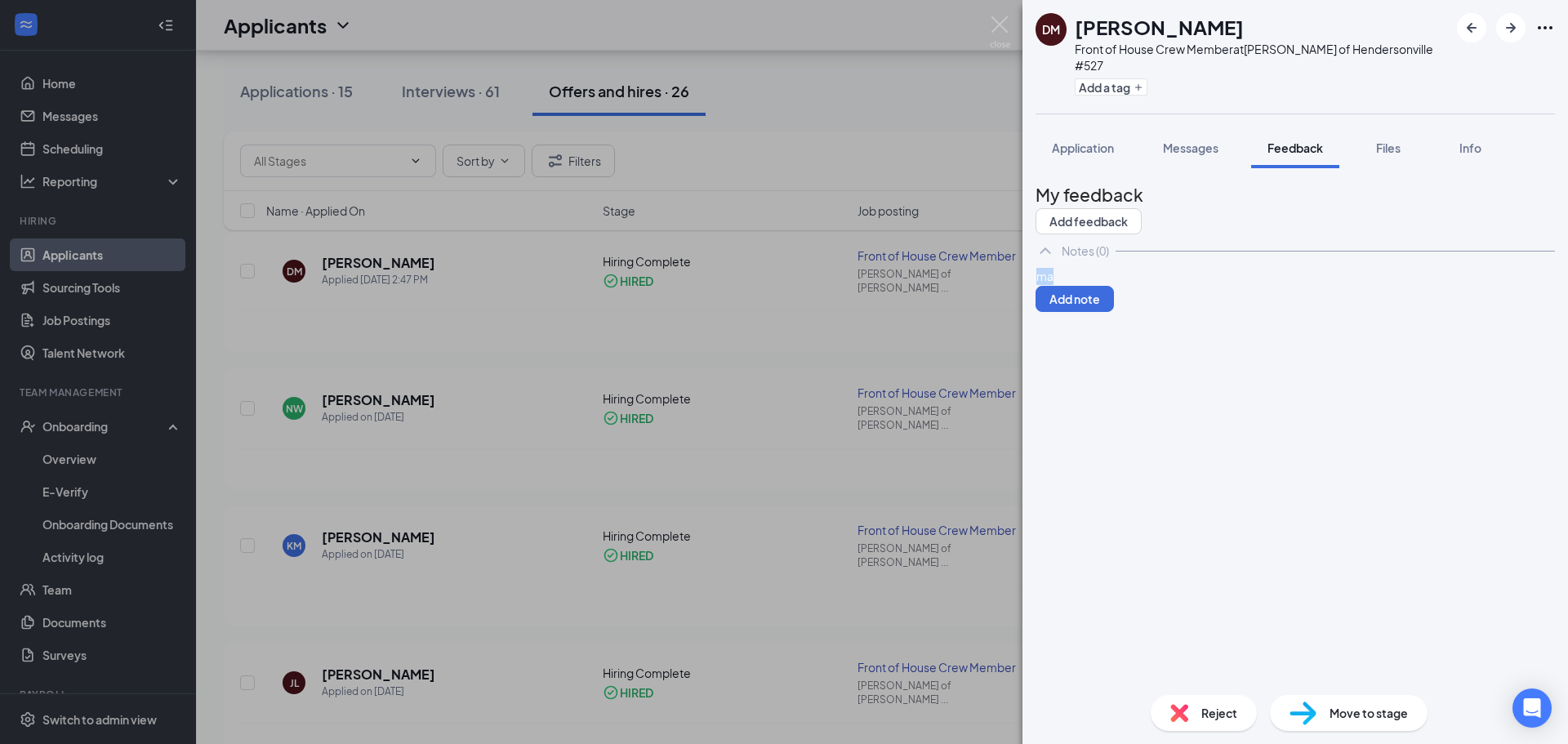
click at [1100, 285] on div "ma" at bounding box center [1296, 276] width 518 height 17
click at [1114, 320] on button "Add note" at bounding box center [1075, 333] width 78 height 26
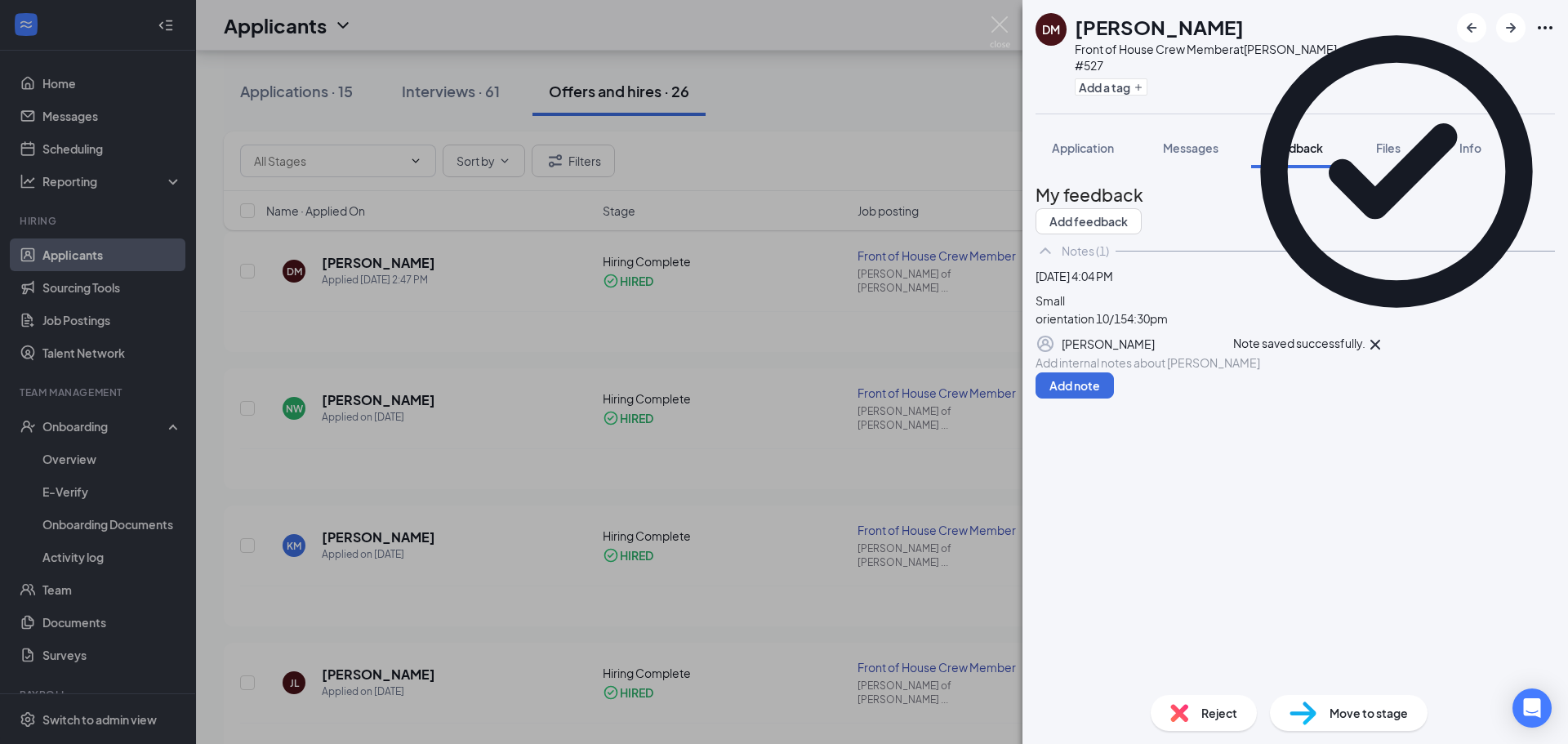
click at [1385, 335] on icon "Cross" at bounding box center [1376, 344] width 20 height 20
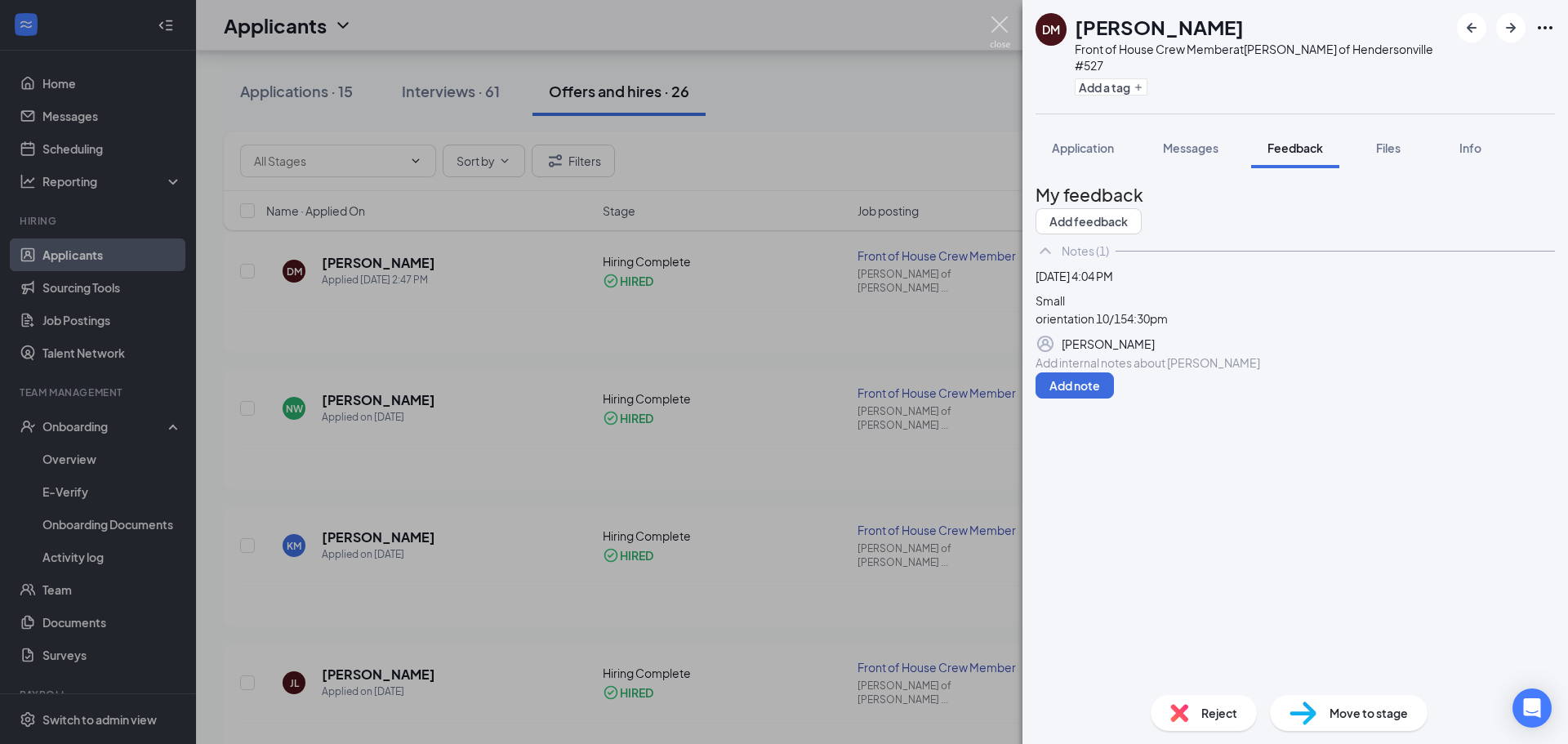
click at [1009, 24] on img at bounding box center [1000, 32] width 20 height 32
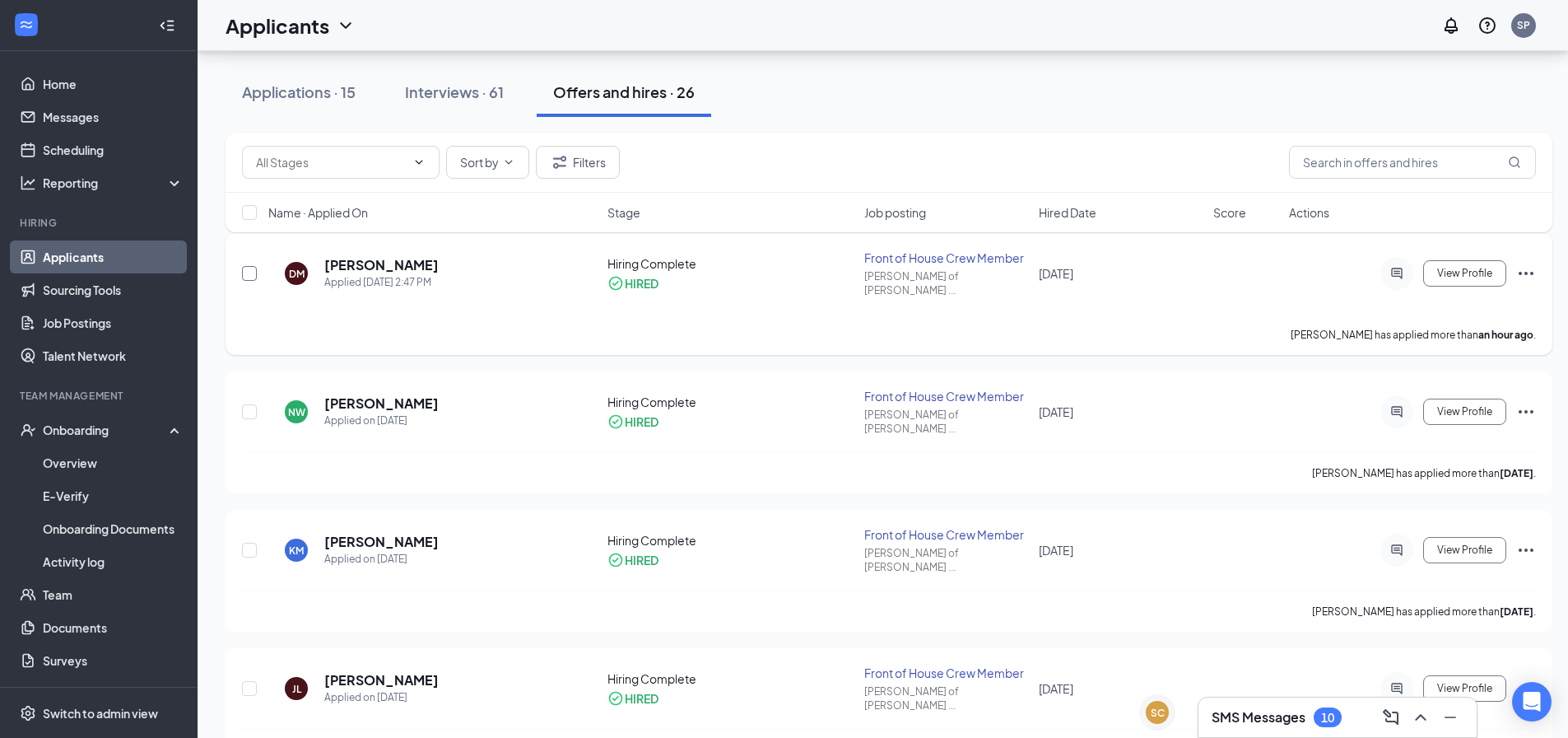
click at [251, 272] on input "checkbox" at bounding box center [248, 273] width 14 height 14
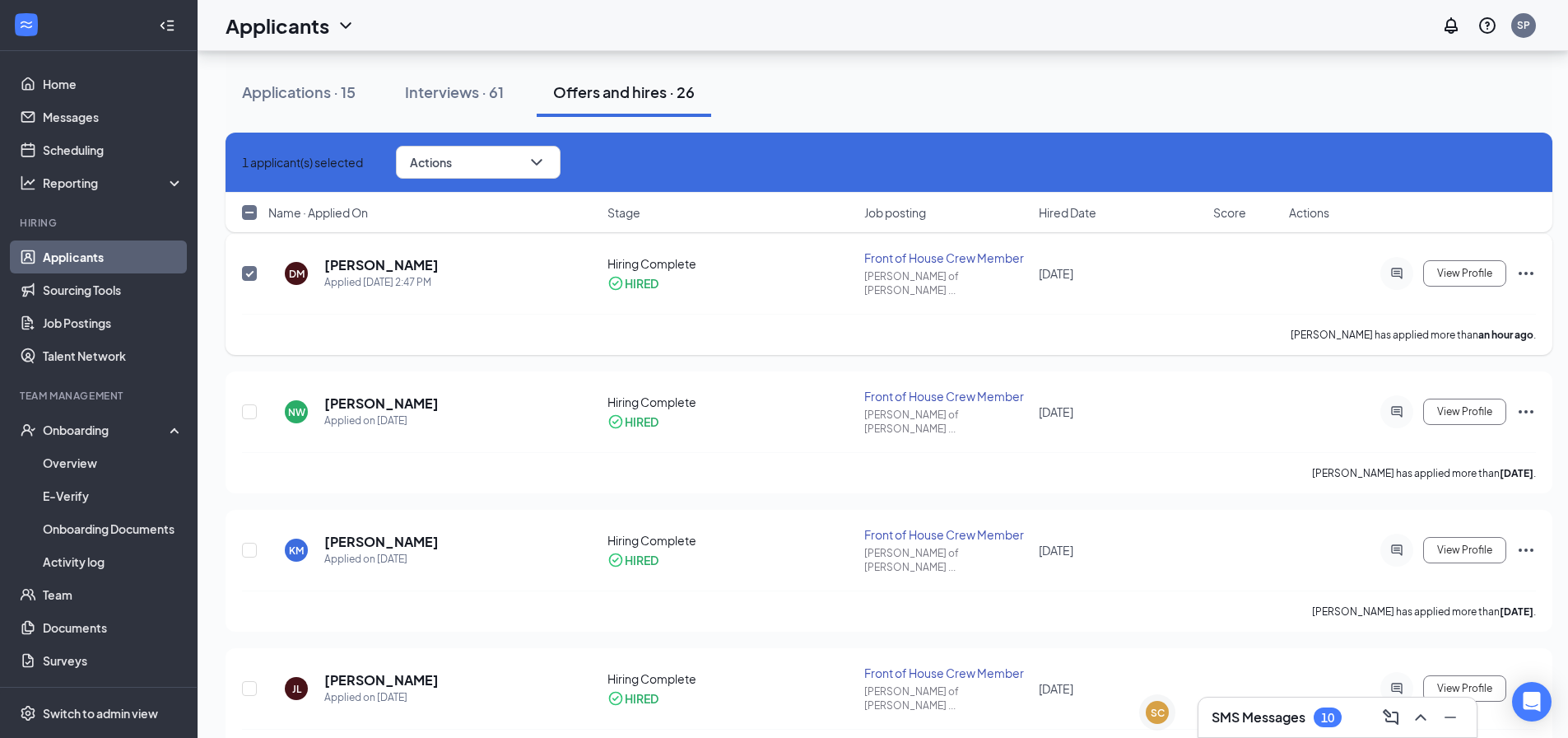
click at [251, 272] on input "checkbox" at bounding box center [248, 273] width 14 height 14
checkbox input "false"
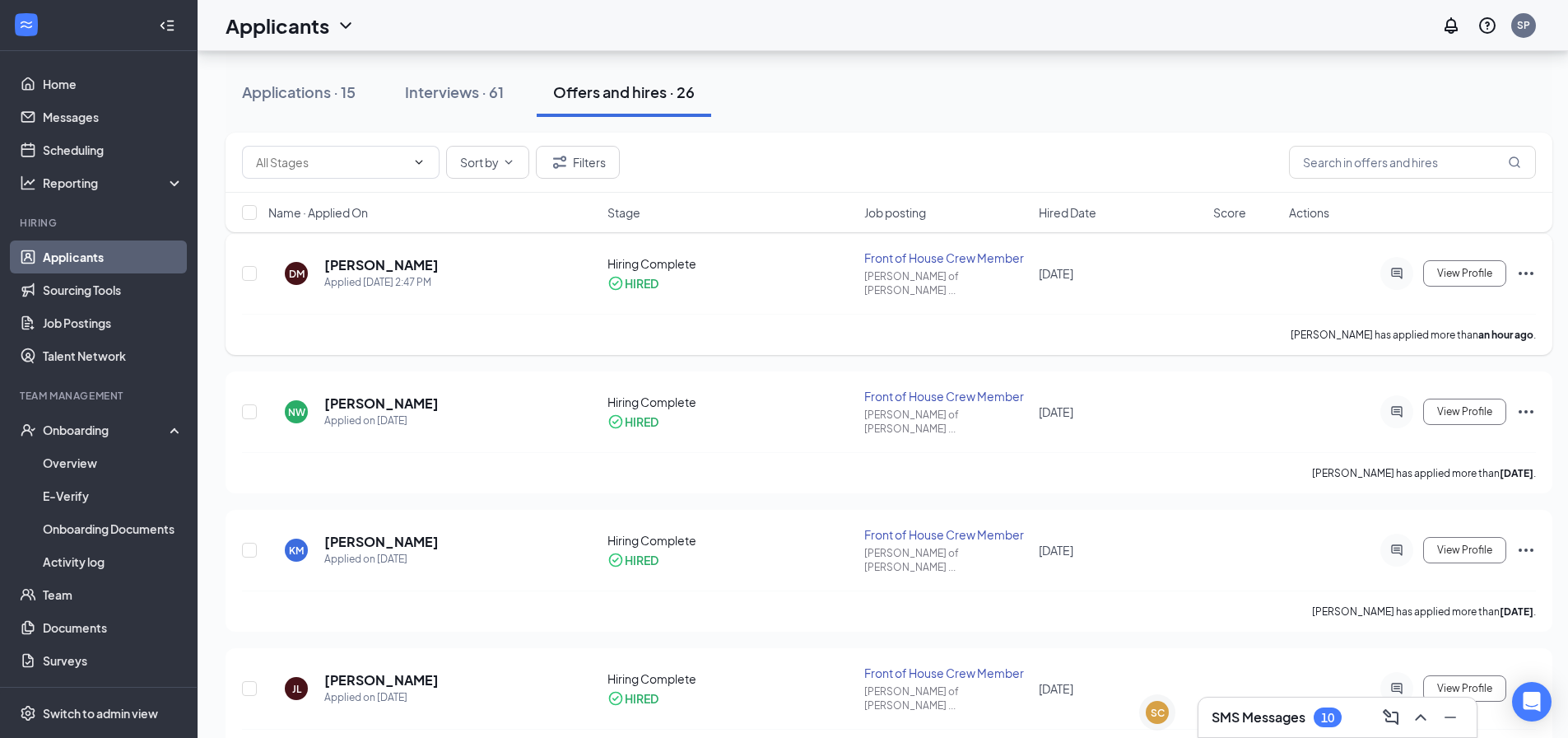
click at [1523, 273] on icon "Ellipses" at bounding box center [1526, 273] width 20 height 20
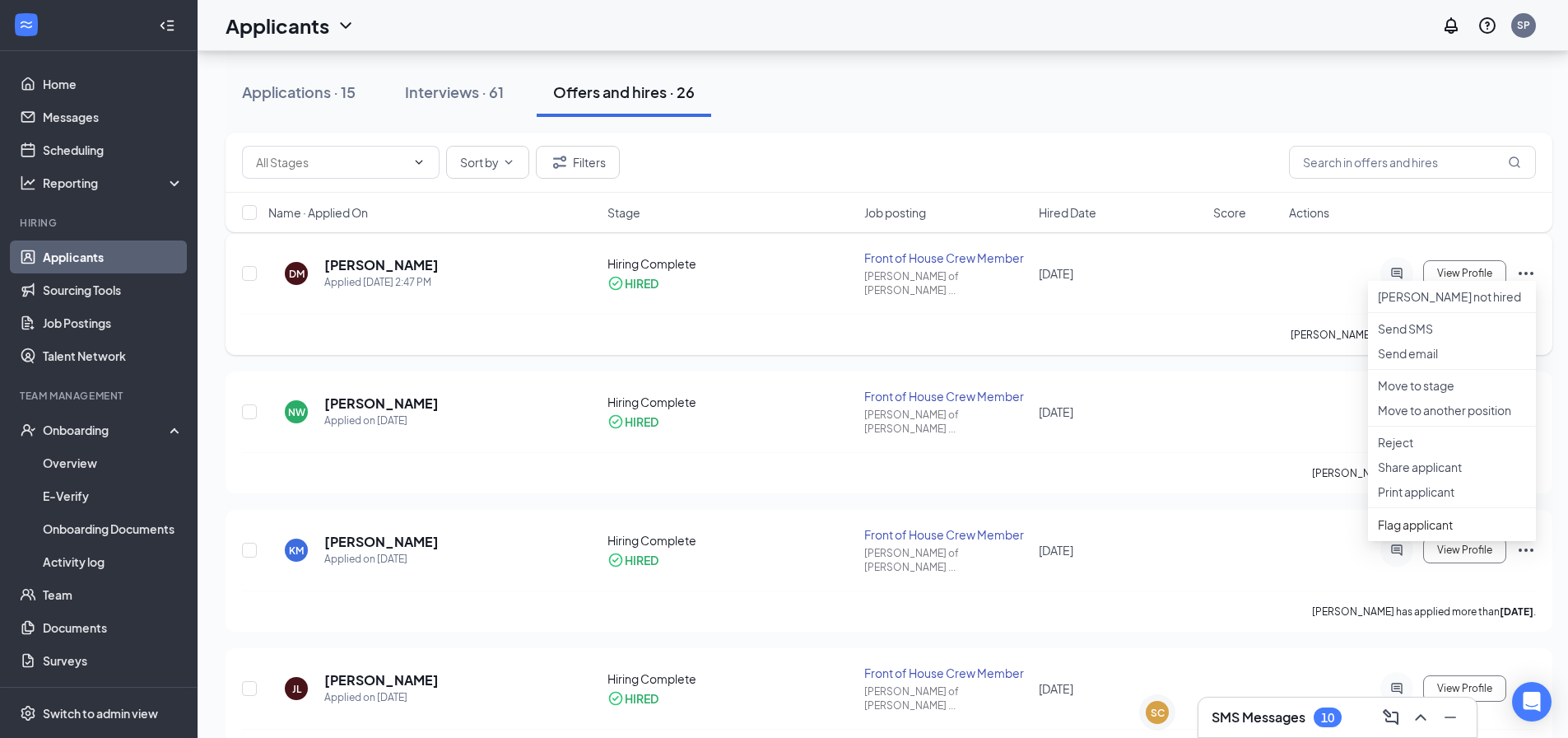
click at [1311, 302] on div "DM [PERSON_NAME] Applied [DATE] 2:47 PM Hiring Complete HIRED Front of House Cr…" at bounding box center [888, 281] width 1294 height 65
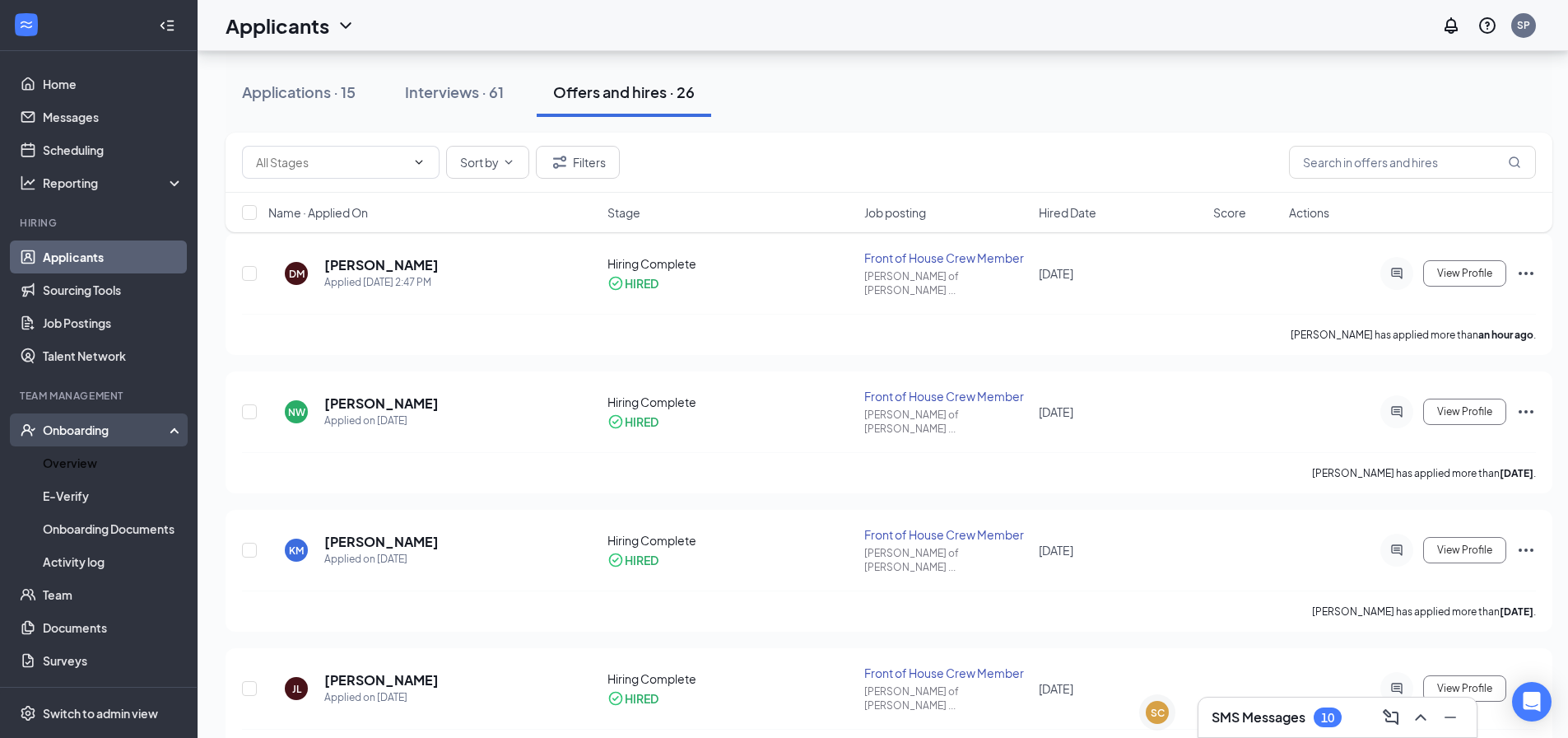
drag, startPoint x: 81, startPoint y: 461, endPoint x: 93, endPoint y: 444, distance: 20.8
click at [81, 461] on link "Overview" at bounding box center [113, 462] width 141 height 33
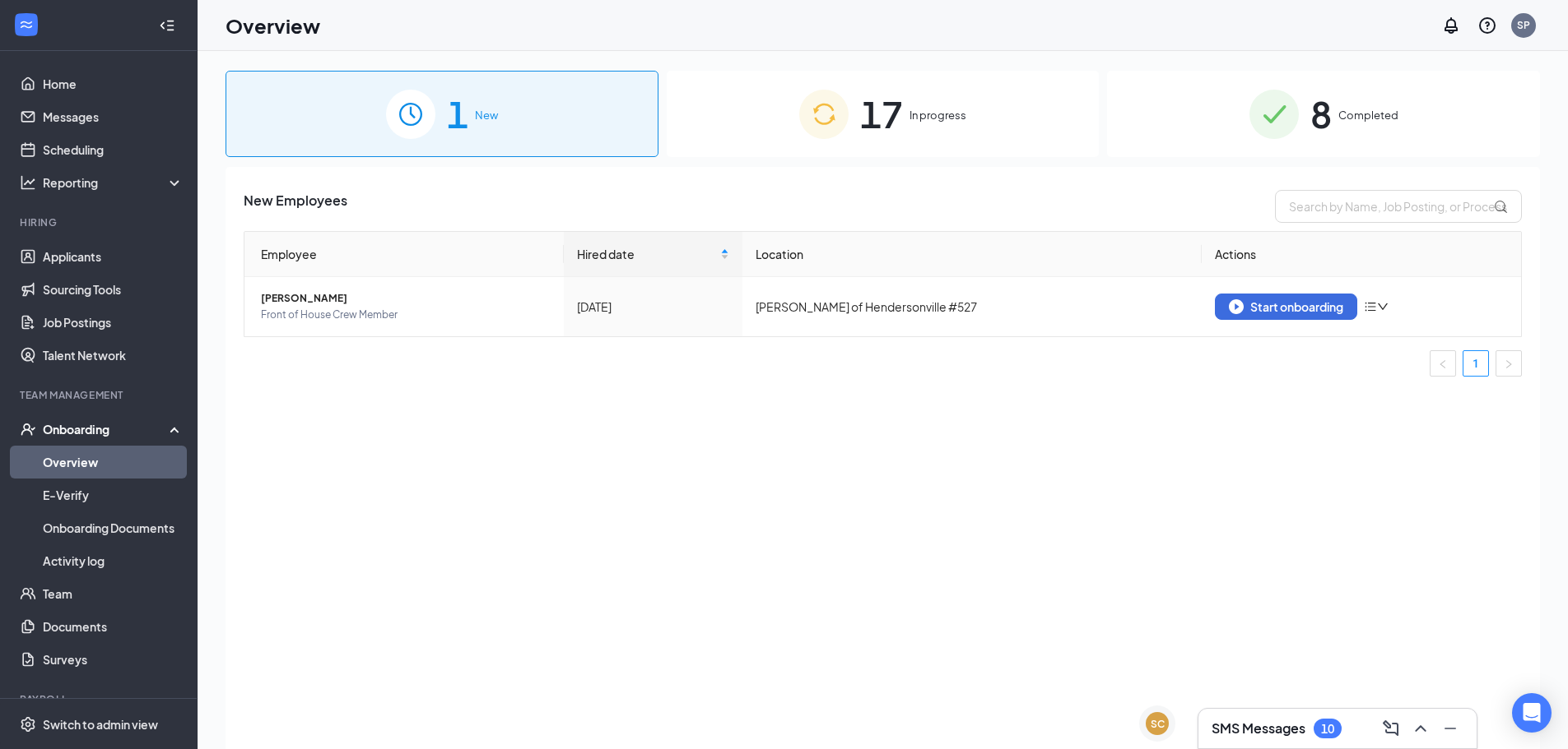
click at [906, 135] on div "17 In progress" at bounding box center [882, 114] width 432 height 87
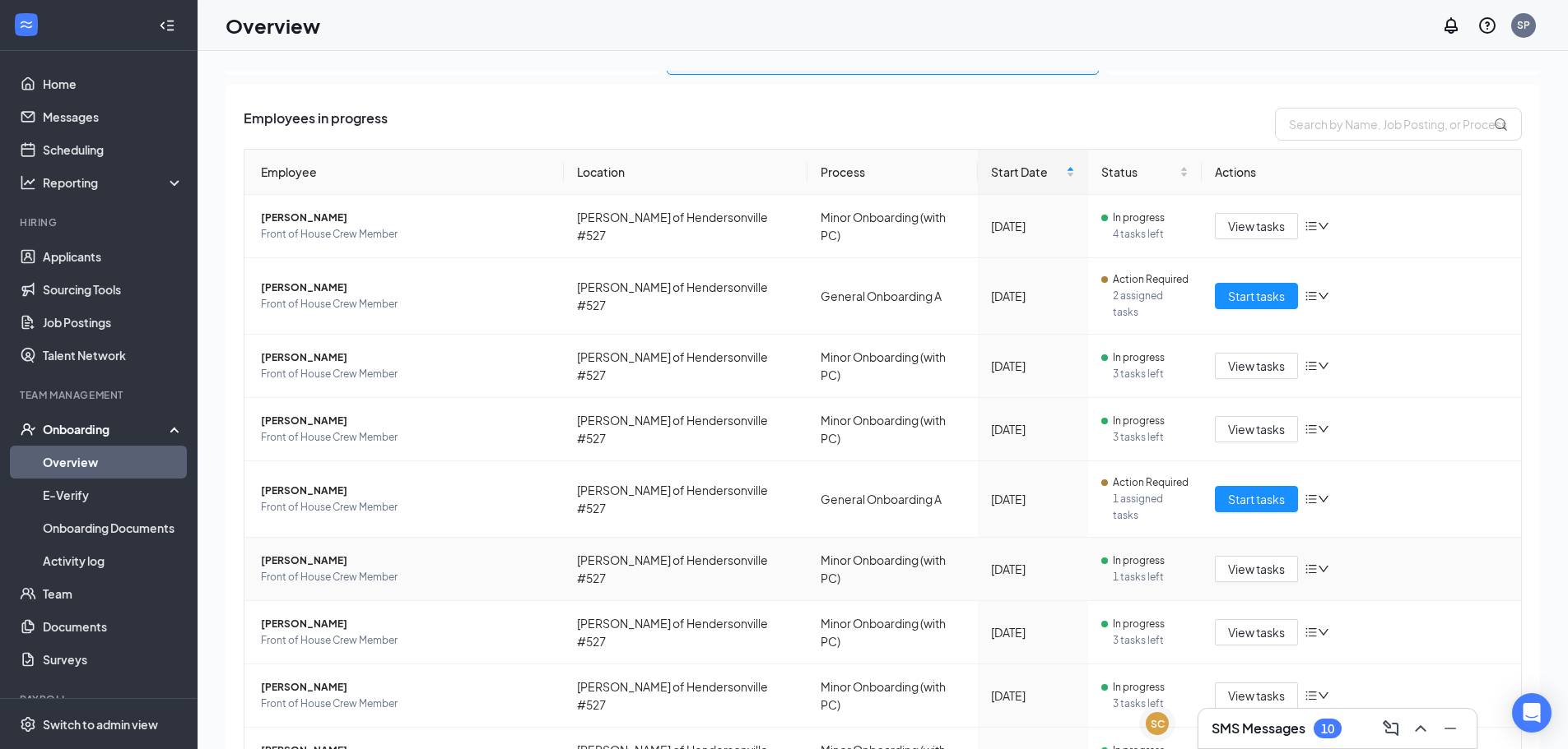
scroll to position [185, 0]
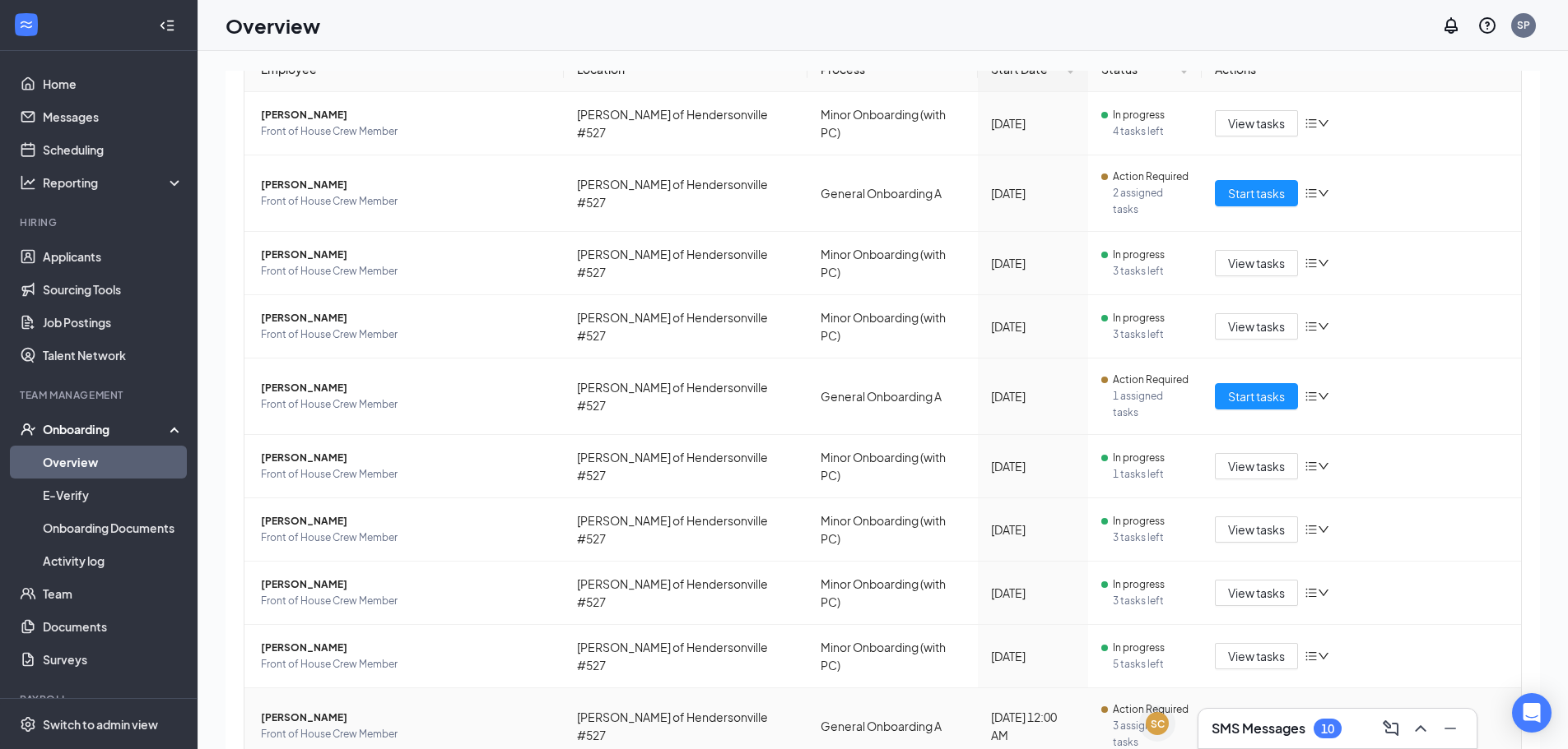
click at [1247, 717] on span "Start tasks" at bounding box center [1256, 726] width 57 height 18
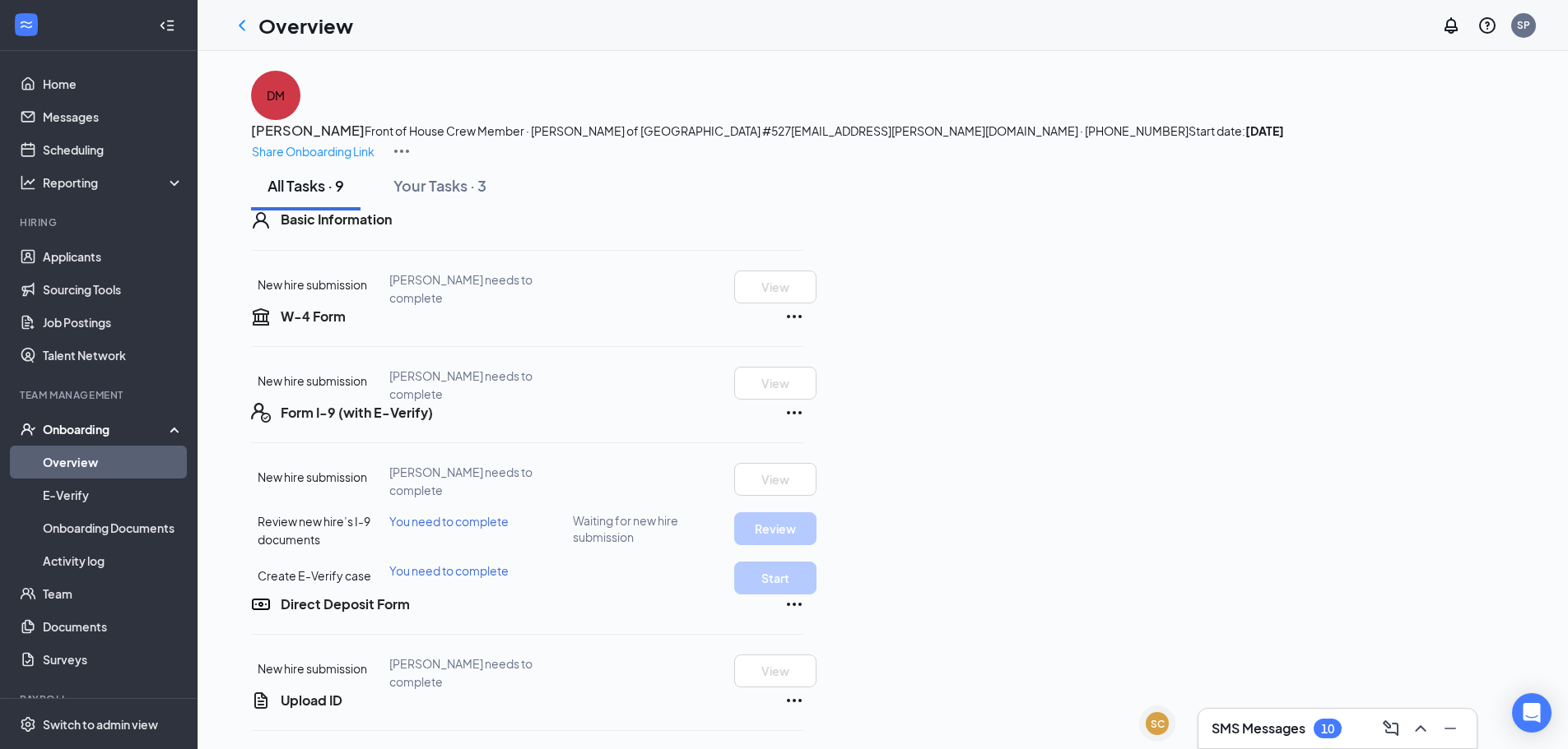
click at [61, 466] on link "Overview" at bounding box center [113, 462] width 141 height 33
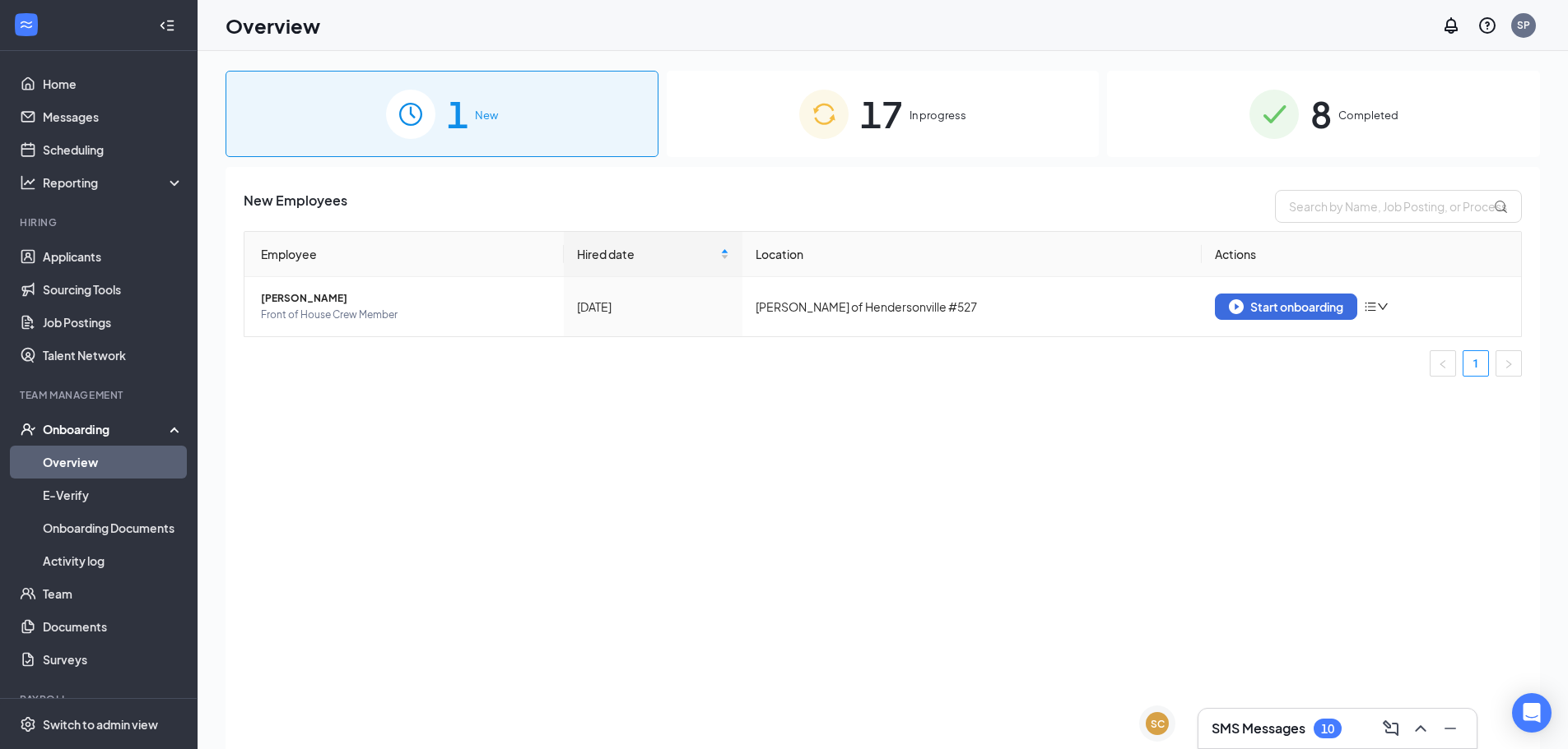
click at [869, 136] on span "17" at bounding box center [881, 114] width 42 height 57
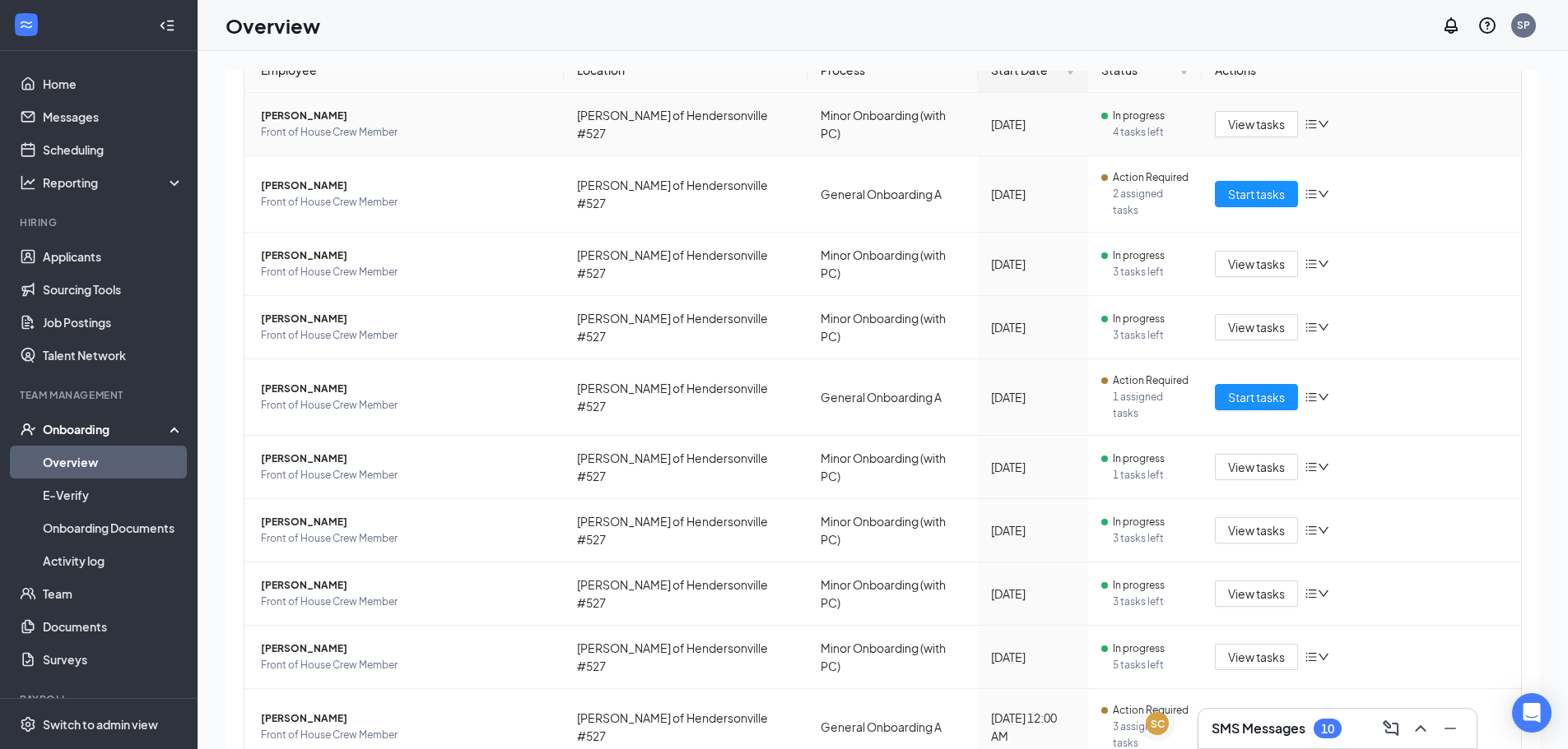
scroll to position [185, 0]
click at [1261, 717] on span "Start tasks" at bounding box center [1256, 726] width 57 height 18
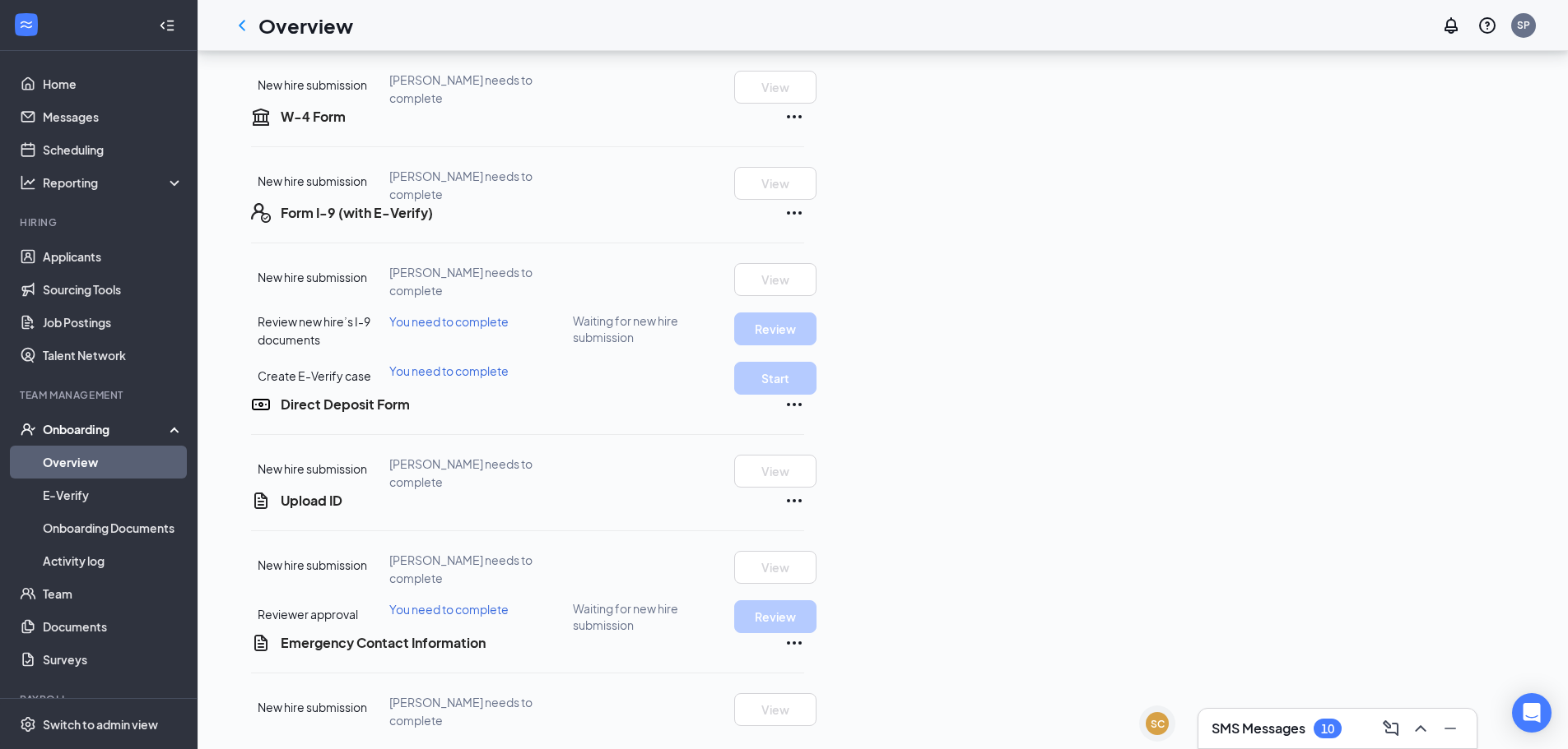
scroll to position [427, 0]
click at [1314, 731] on div "SMS Messages 10" at bounding box center [1276, 729] width 130 height 20
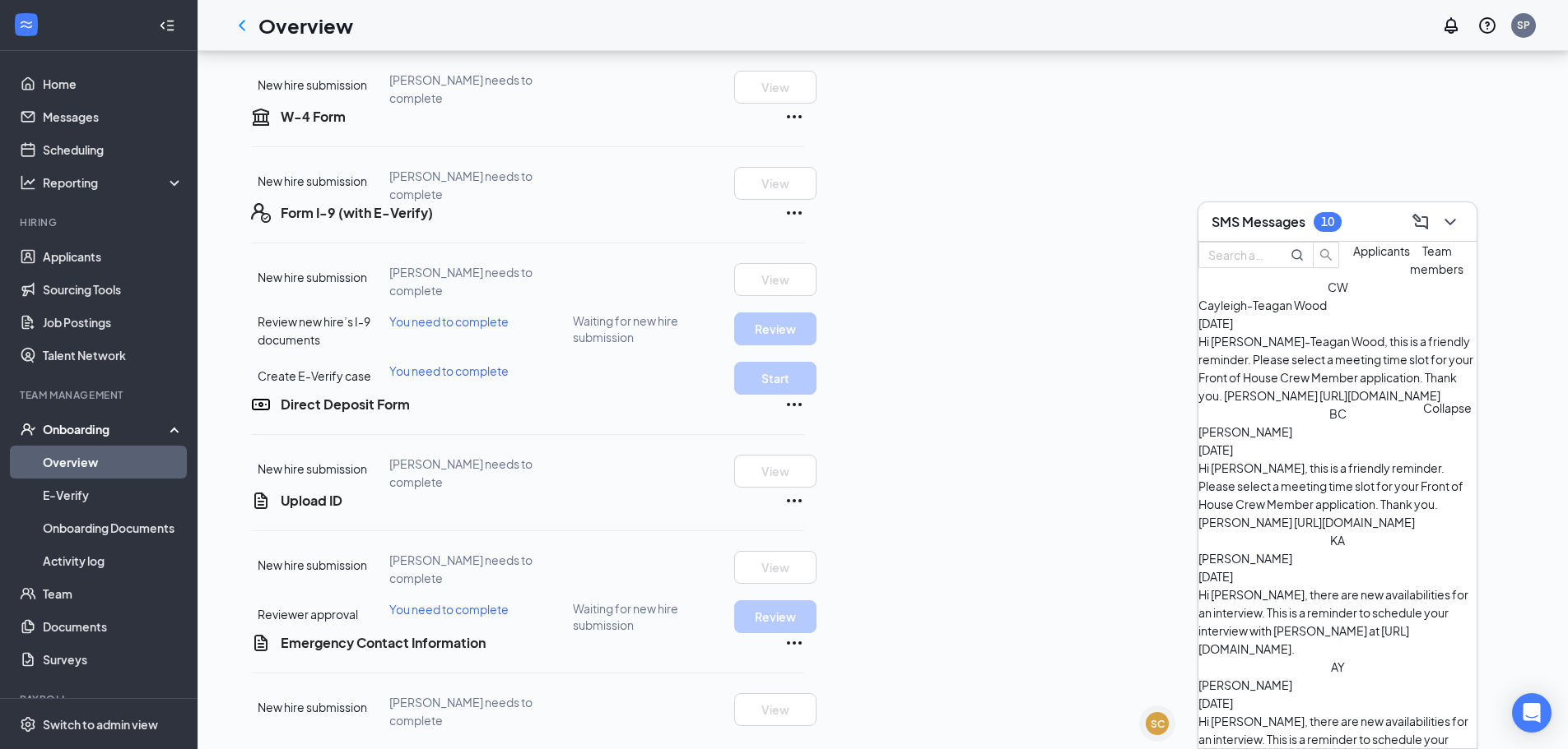
click at [1458, 227] on icon "ChevronDown" at bounding box center [1450, 221] width 20 height 20
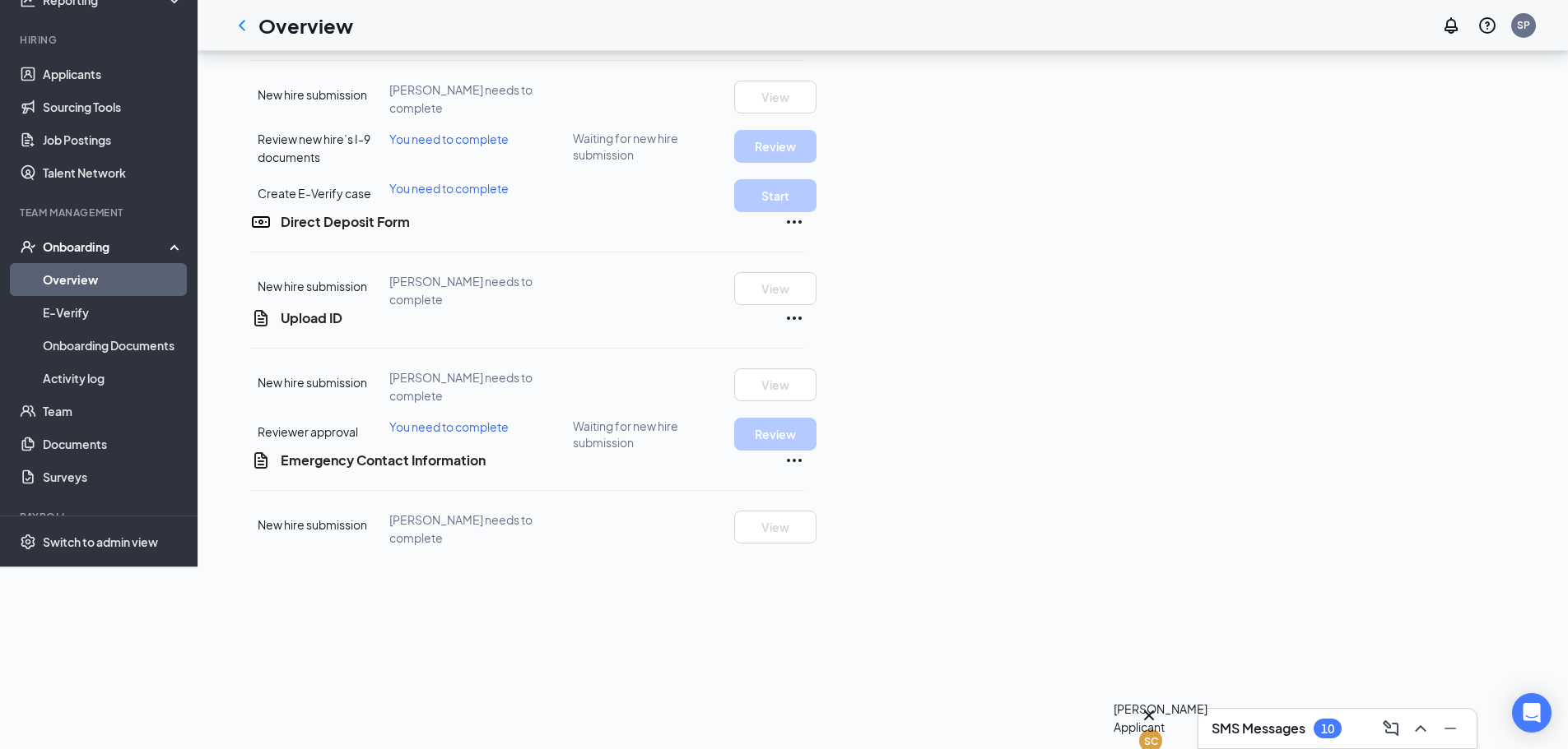
click at [1159, 708] on icon "Cross" at bounding box center [1148, 715] width 20 height 20
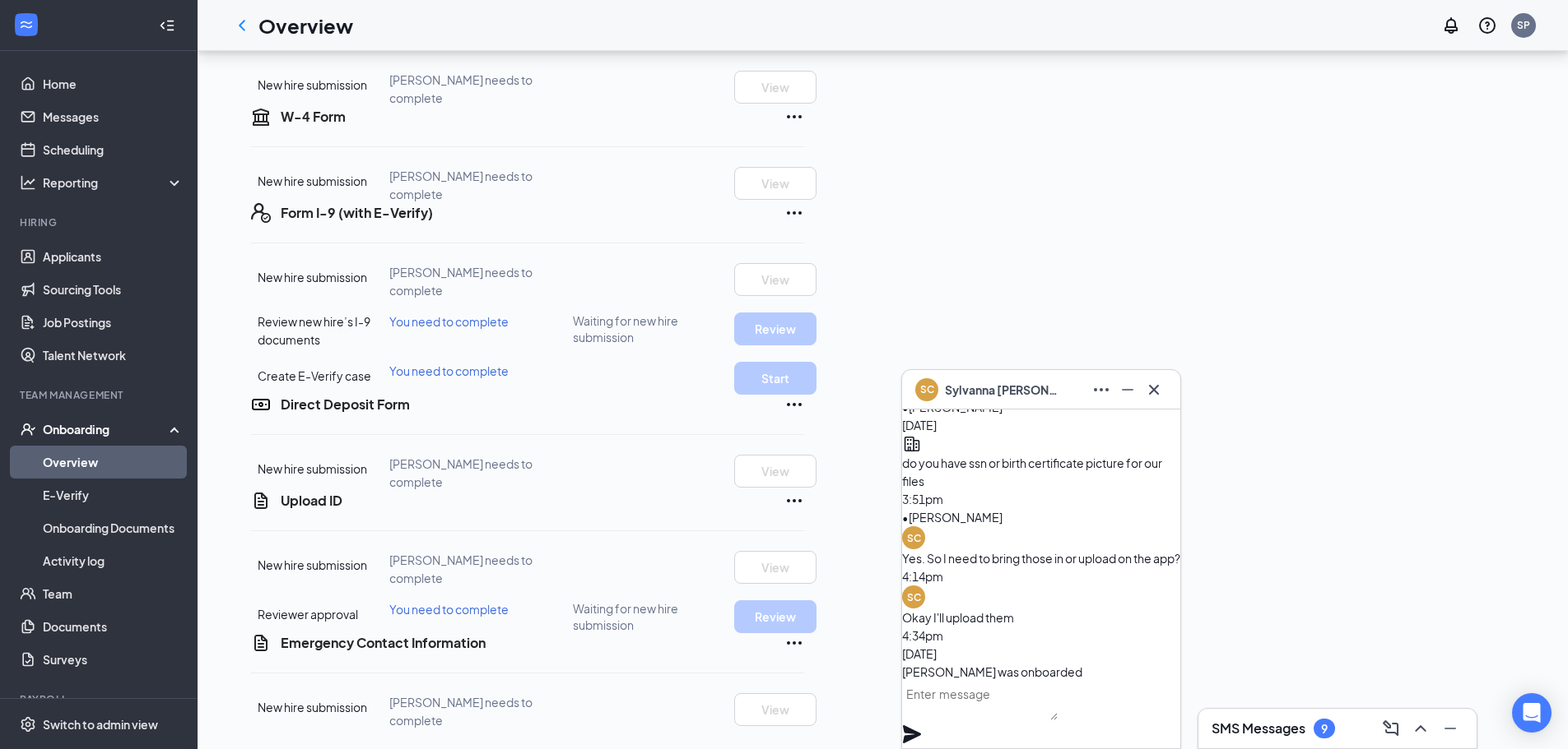
click at [88, 427] on div "Onboarding" at bounding box center [106, 428] width 127 height 16
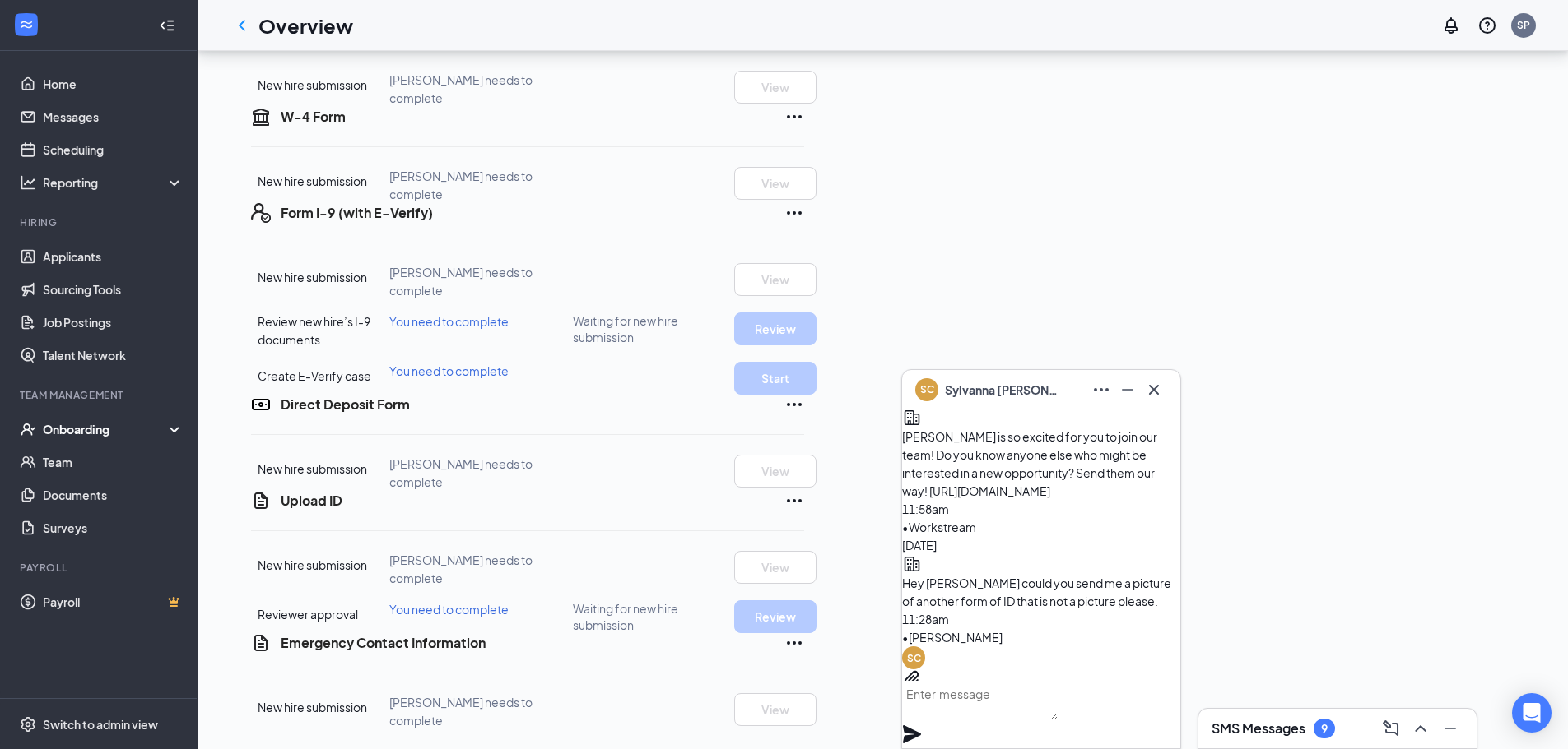
scroll to position [-740, 0]
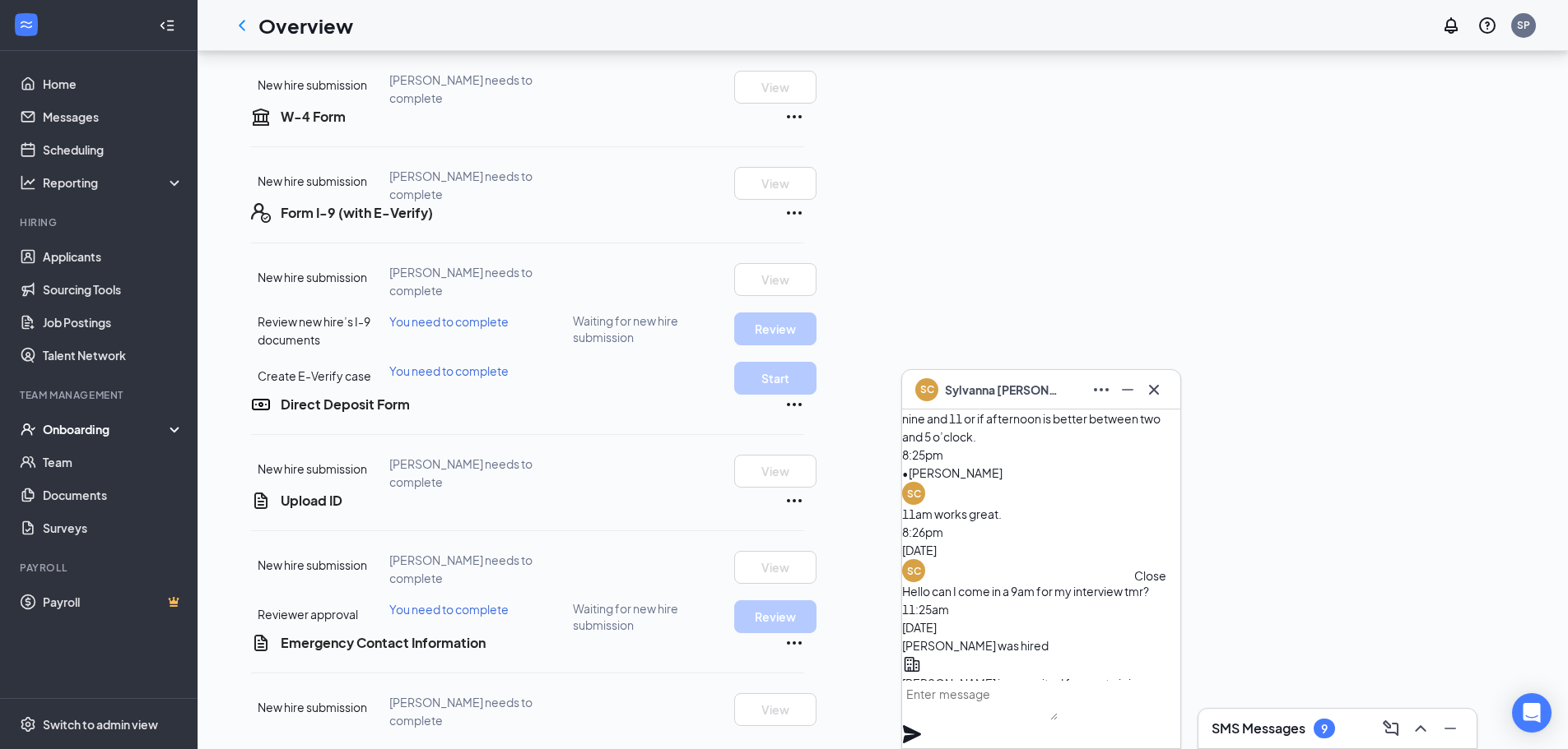
click at [1156, 389] on icon "Cross" at bounding box center [1154, 390] width 20 height 20
